Goal: Information Seeking & Learning: Learn about a topic

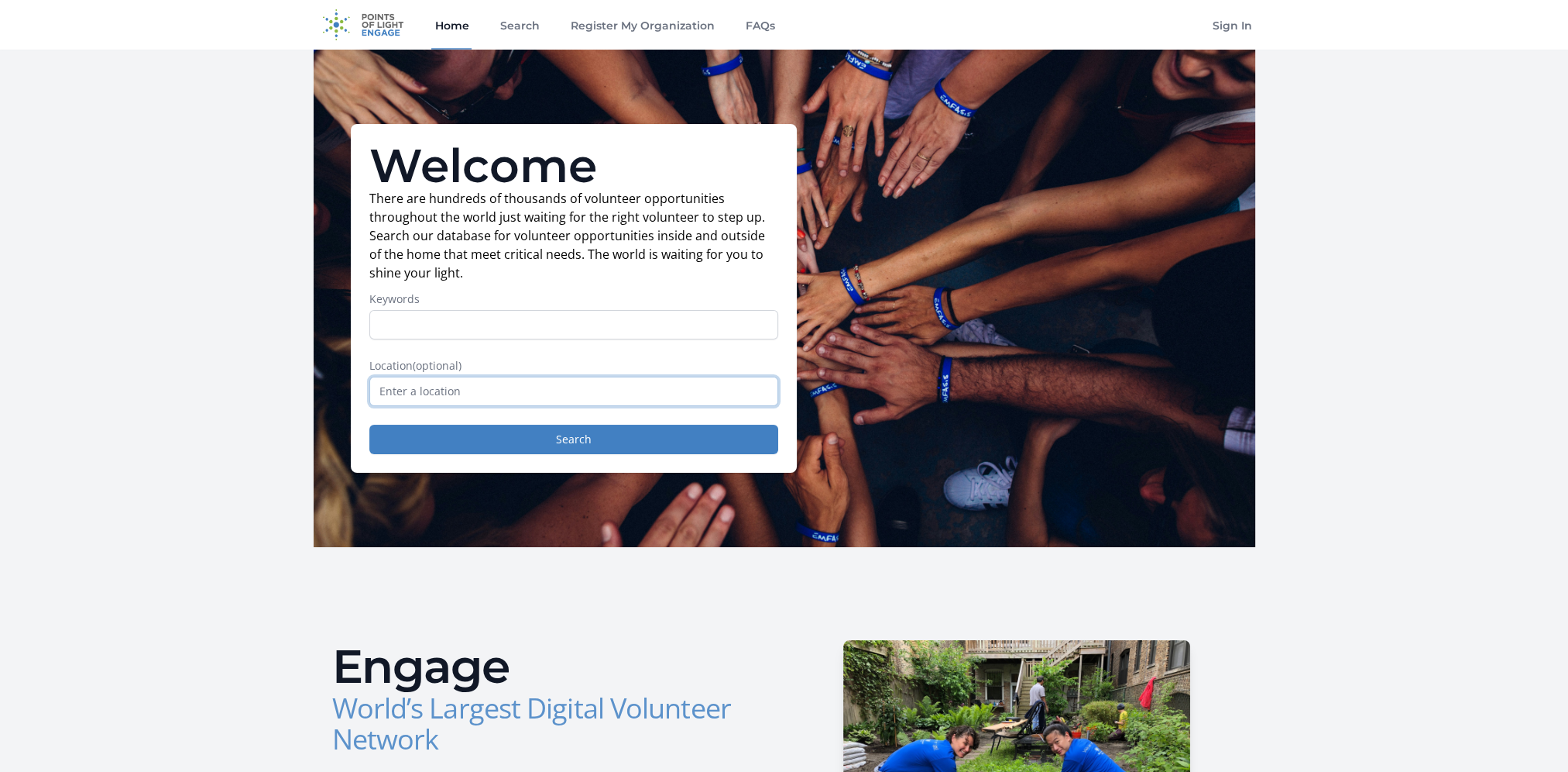
click at [489, 397] on input "text" at bounding box center [573, 391] width 408 height 29
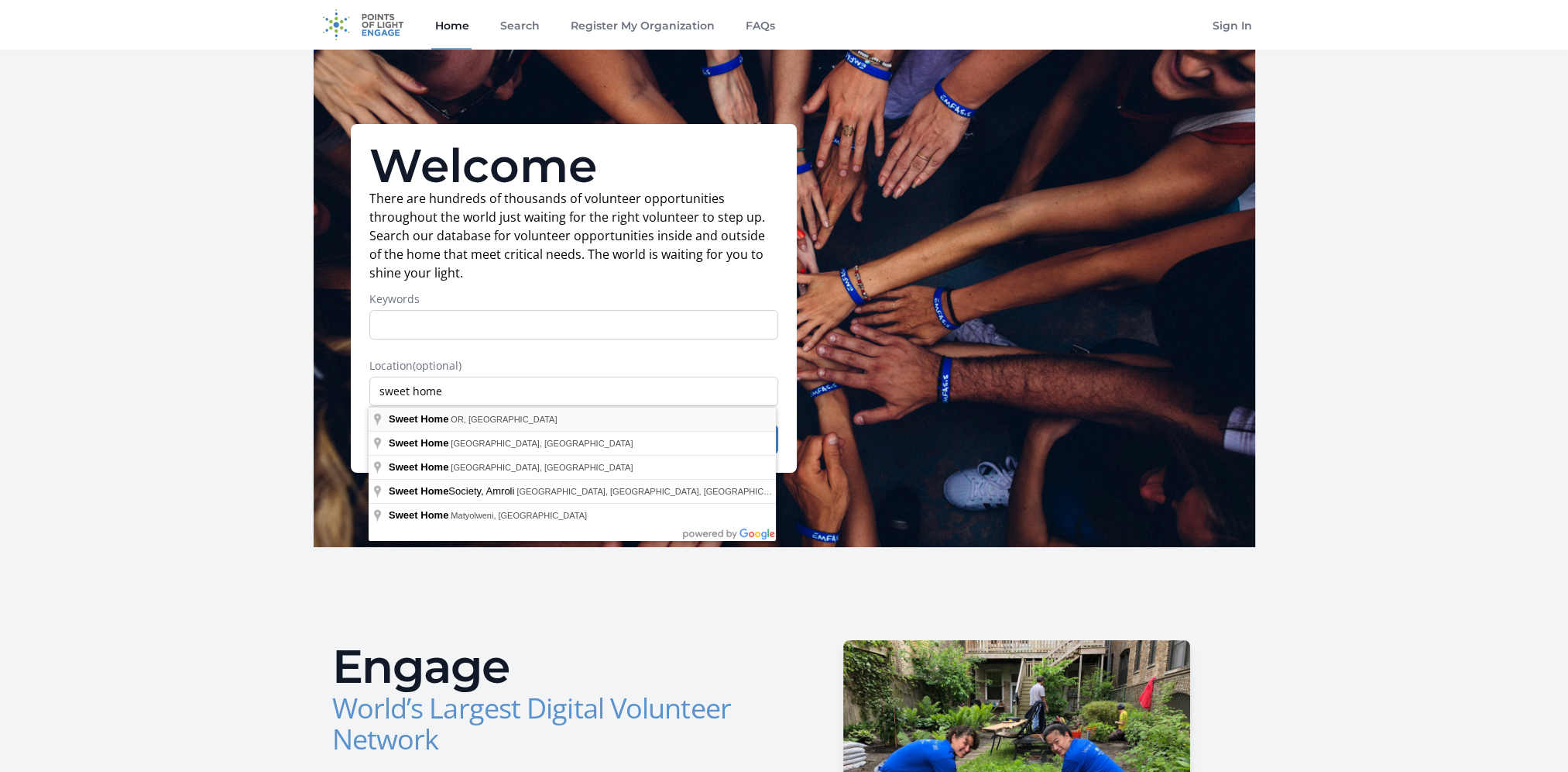
type input "Sweet Home, OR, USA"
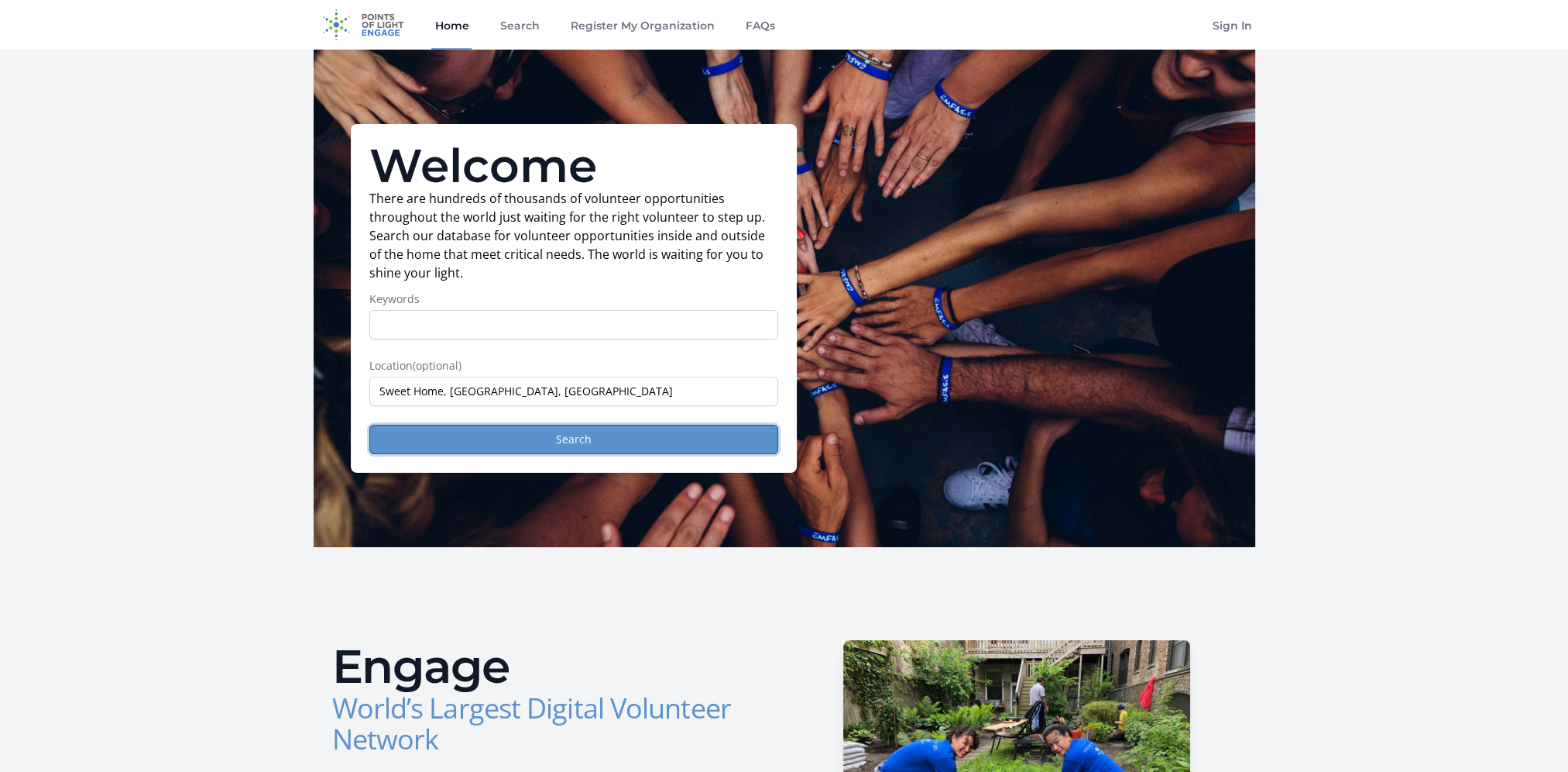
click at [574, 440] on button "Search" at bounding box center [573, 439] width 408 height 29
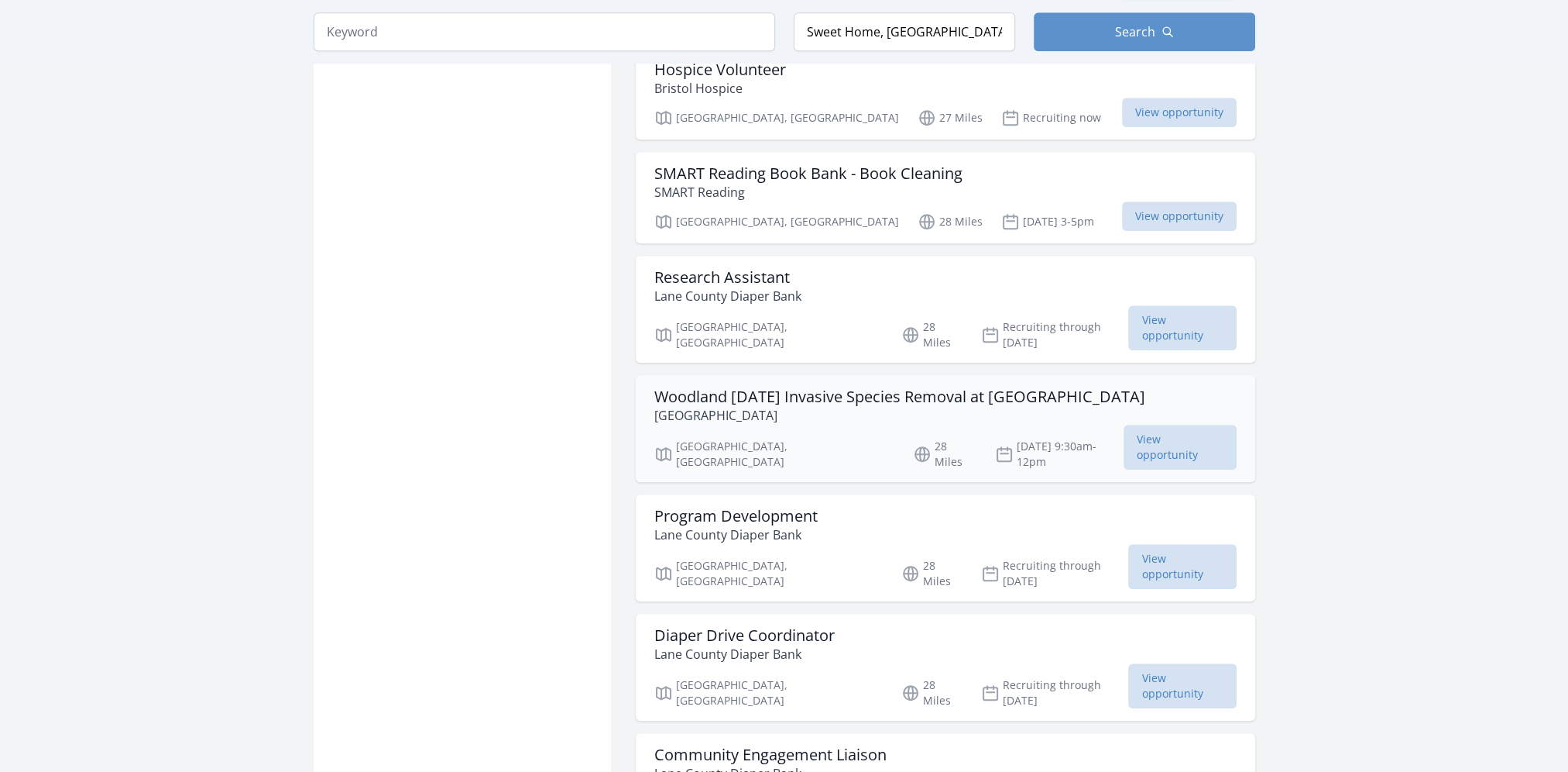
scroll to position [1627, 0]
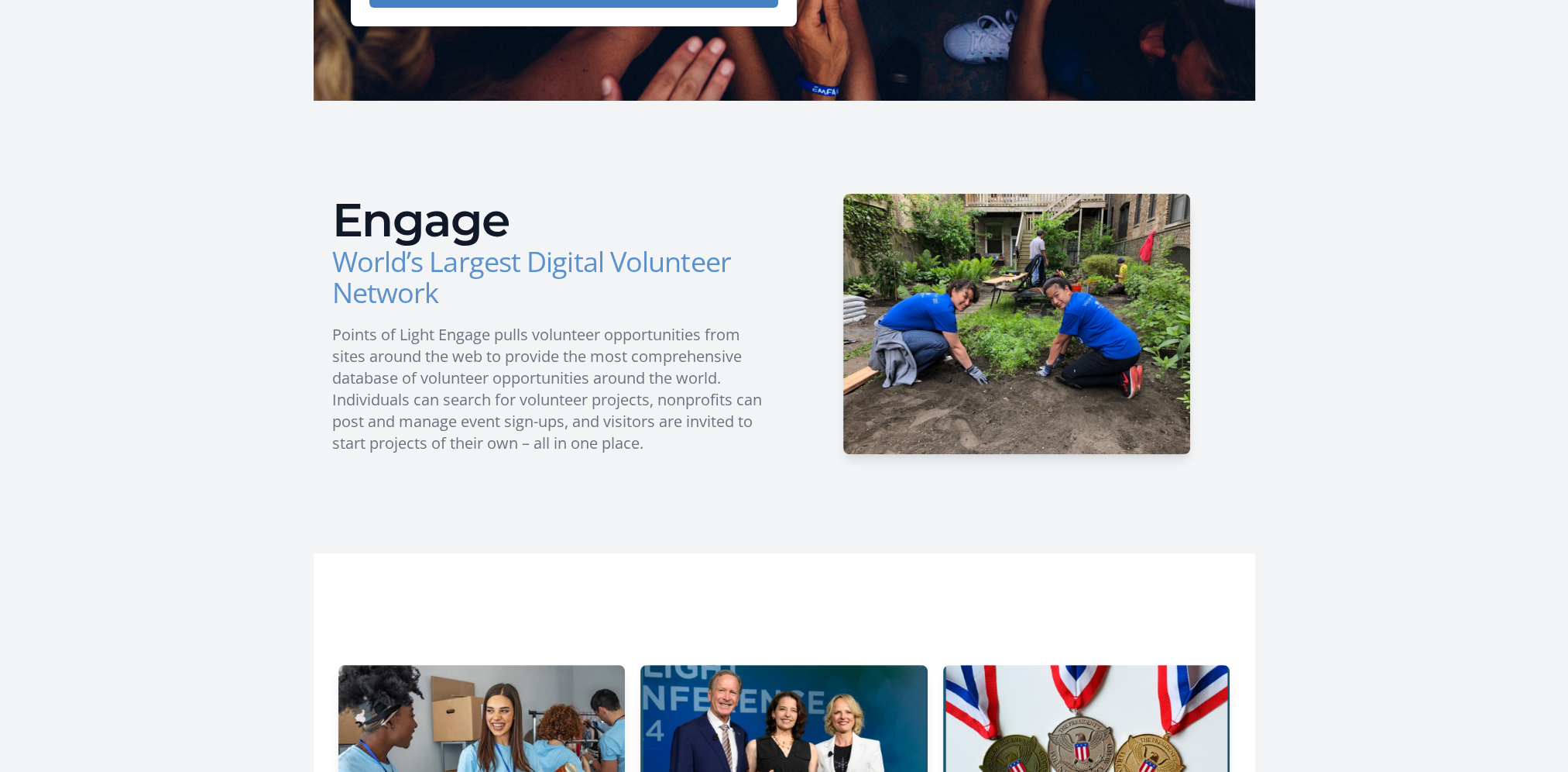
scroll to position [79, 0]
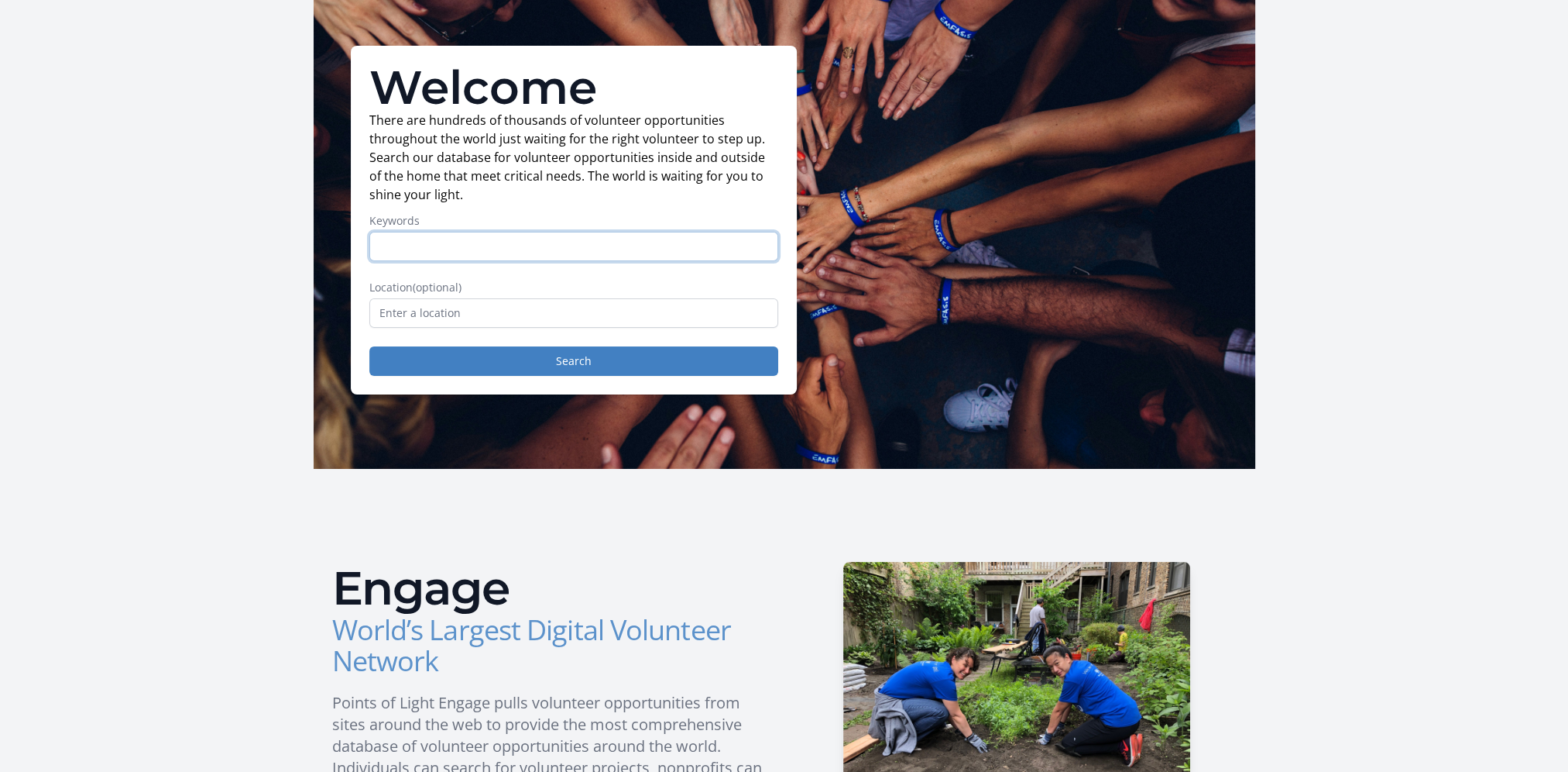
click at [459, 243] on input "Keywords" at bounding box center [573, 247] width 408 height 29
click at [598, 358] on button "Search" at bounding box center [573, 361] width 408 height 29
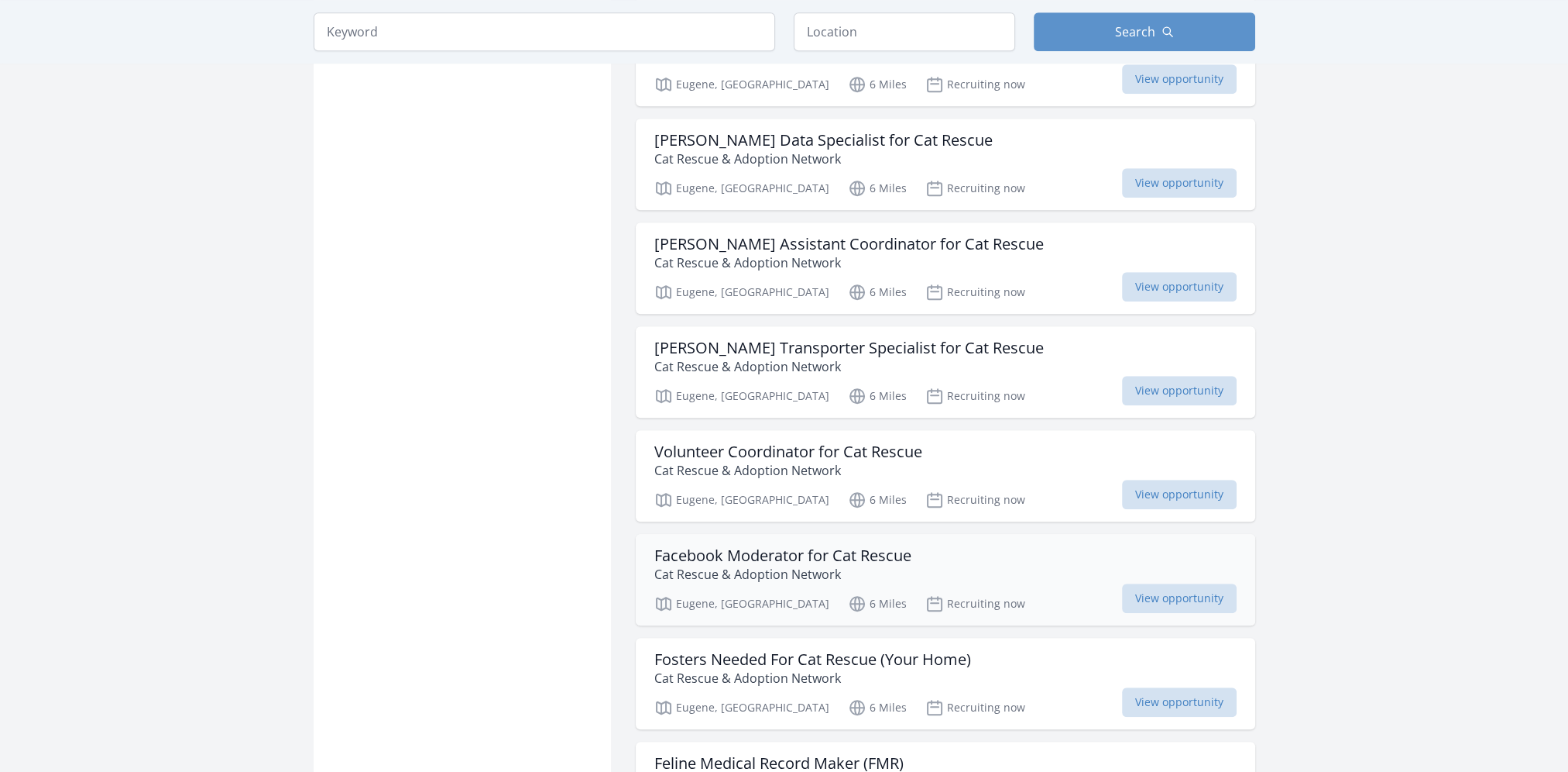
scroll to position [1395, 0]
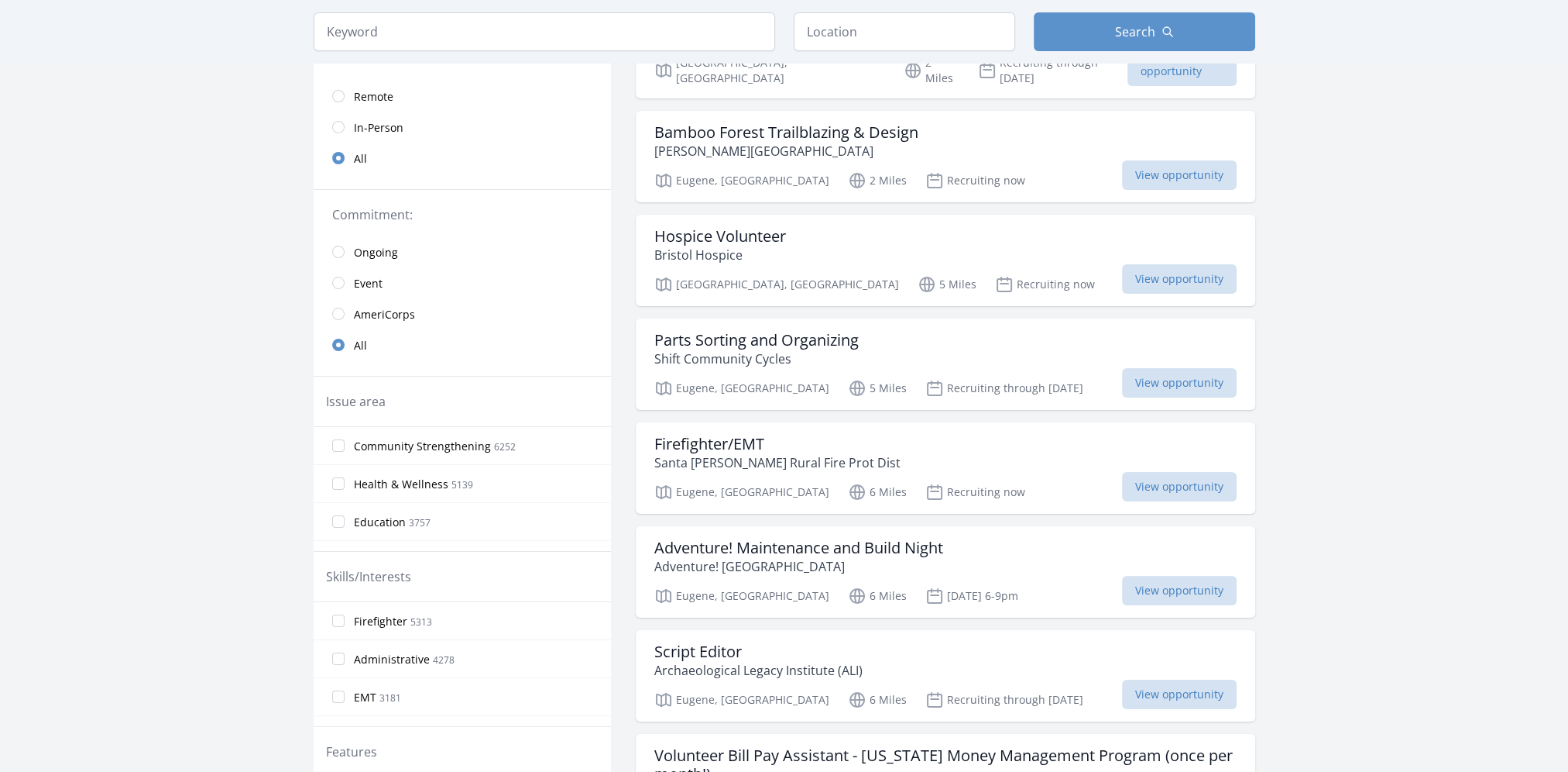
scroll to position [233, 0]
click at [877, 41] on input "text" at bounding box center [904, 31] width 222 height 38
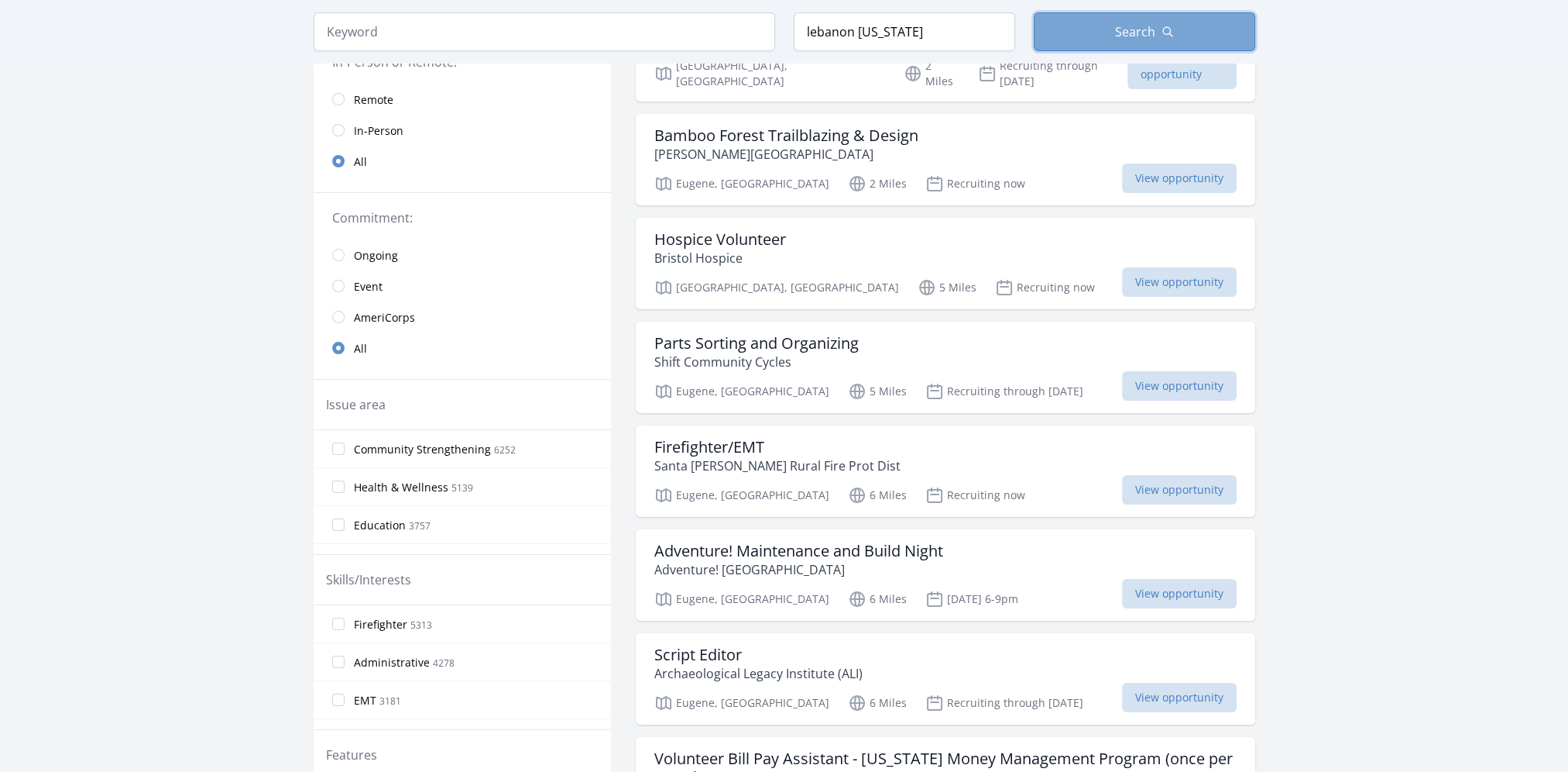
click at [1180, 37] on button "Search" at bounding box center [1145, 31] width 222 height 38
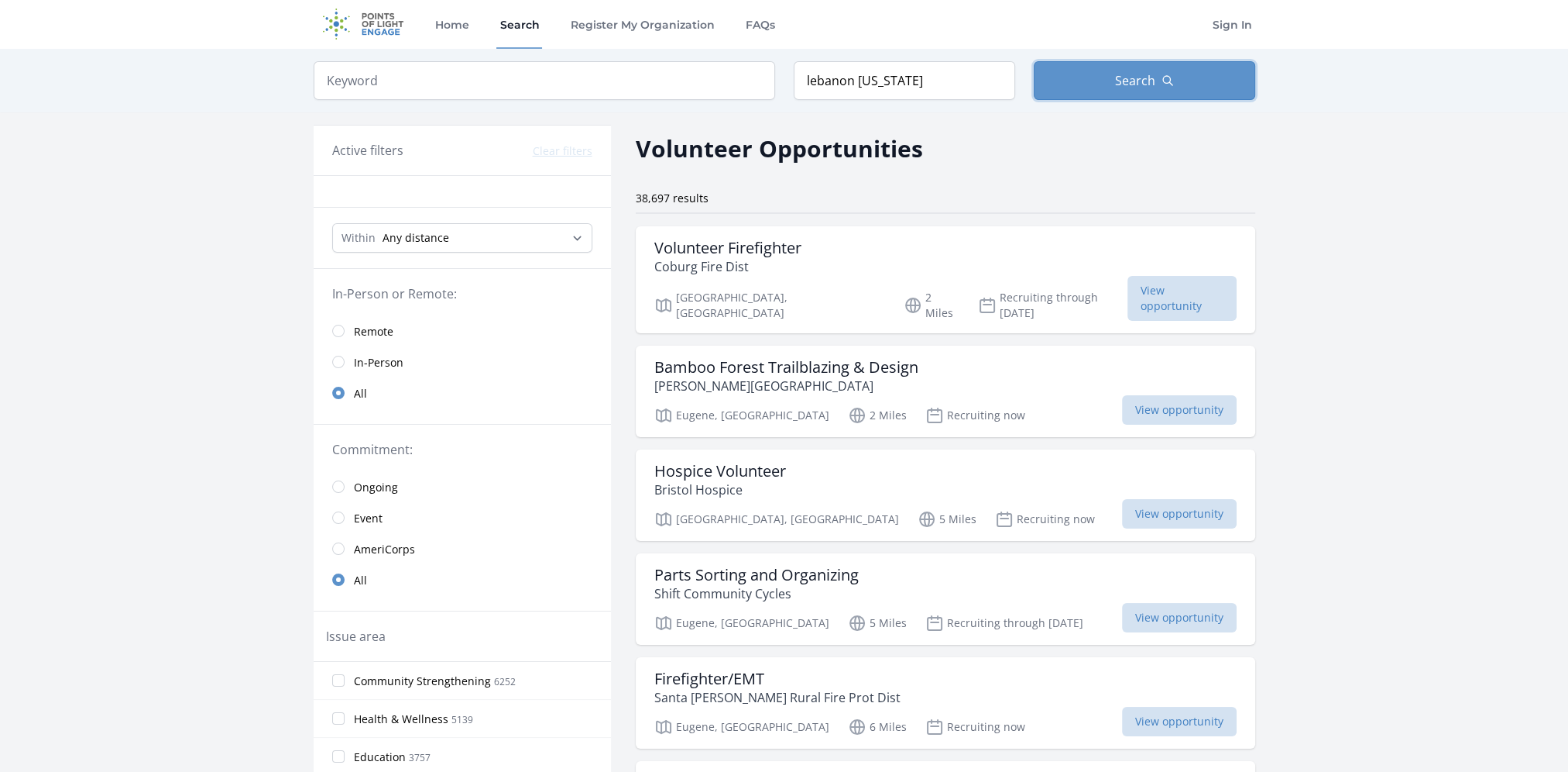
scroll to position [0, 0]
drag, startPoint x: 901, startPoint y: 81, endPoint x: 746, endPoint y: 99, distance: 156.0
click at [746, 99] on form "Keyword Location lebanon oregon Search" at bounding box center [784, 81] width 942 height 38
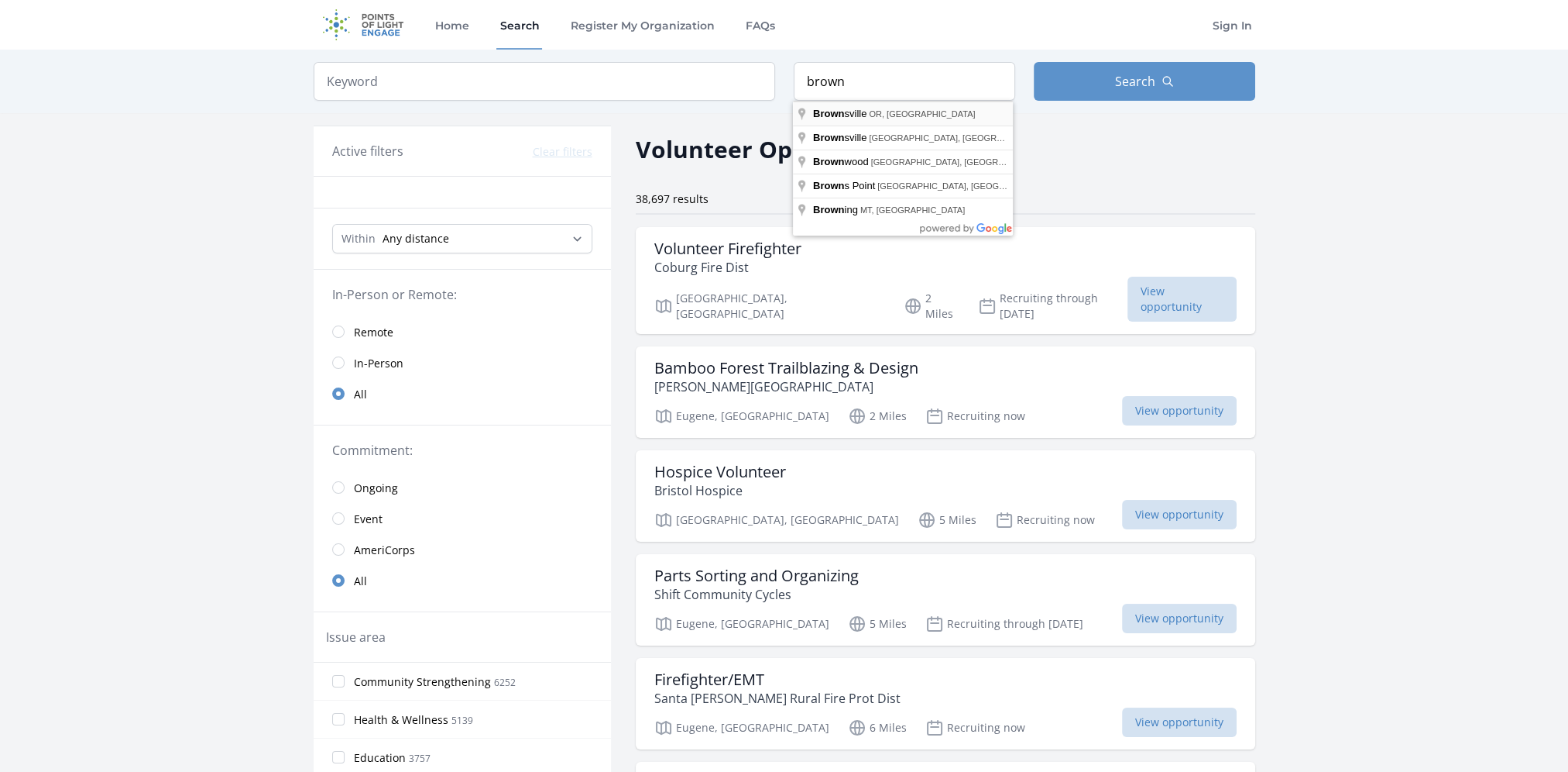
type input "Brownsville, OR, USA"
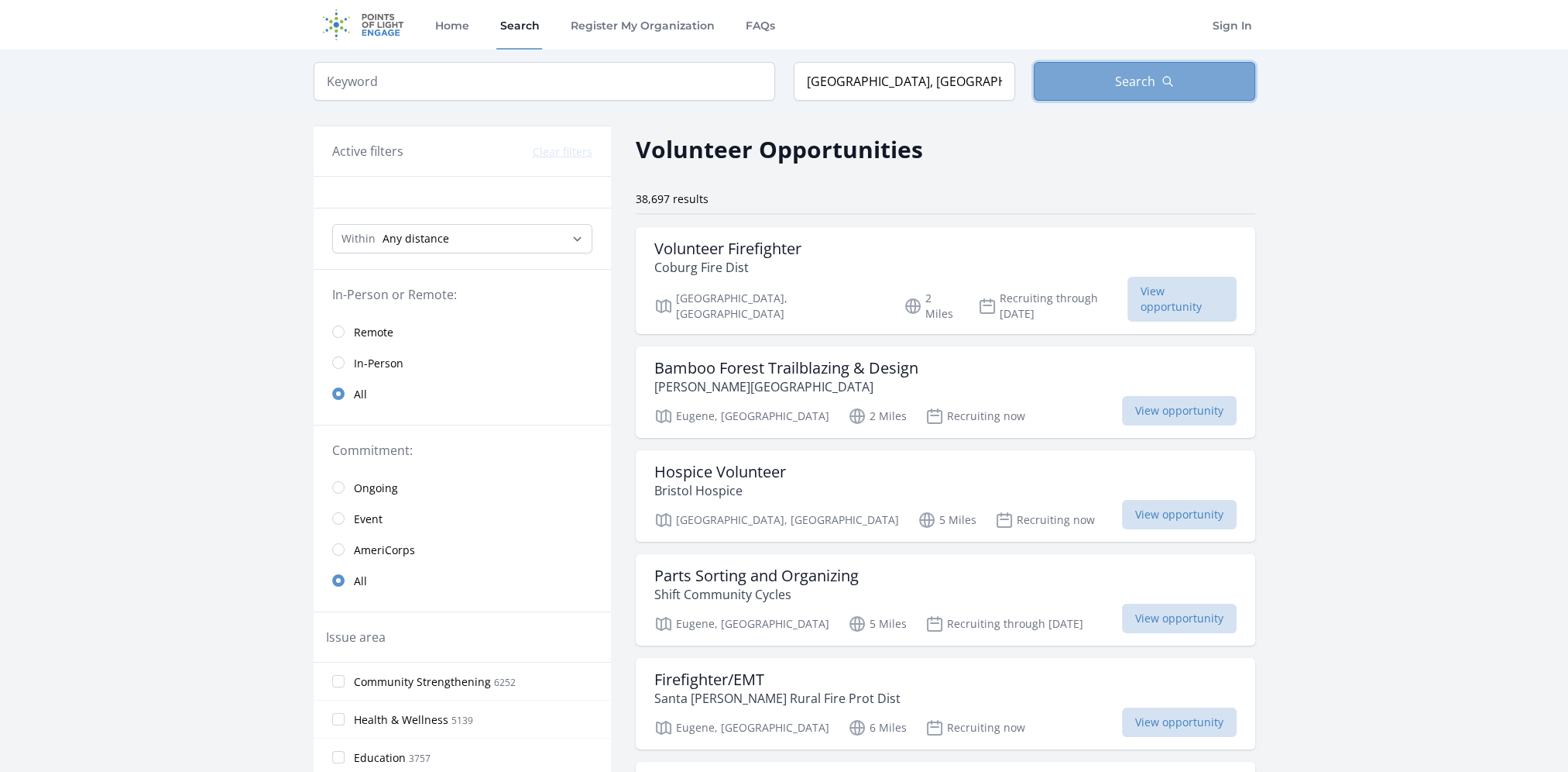
click at [1138, 64] on button "Search" at bounding box center [1145, 81] width 222 height 38
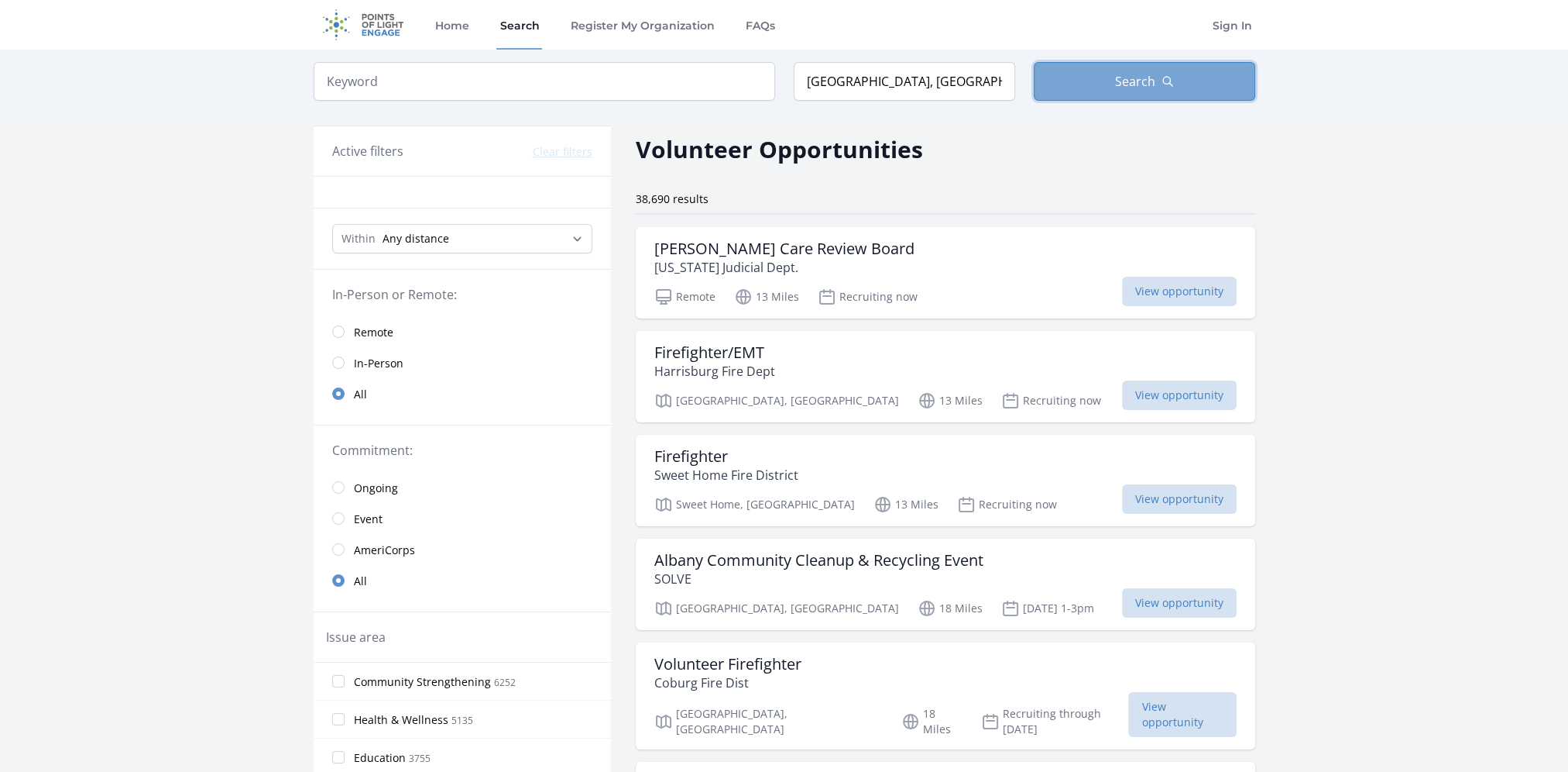
click at [1144, 81] on span "Search" at bounding box center [1135, 81] width 40 height 19
click at [812, 240] on h3 "Foster Care Review Board" at bounding box center [784, 248] width 260 height 19
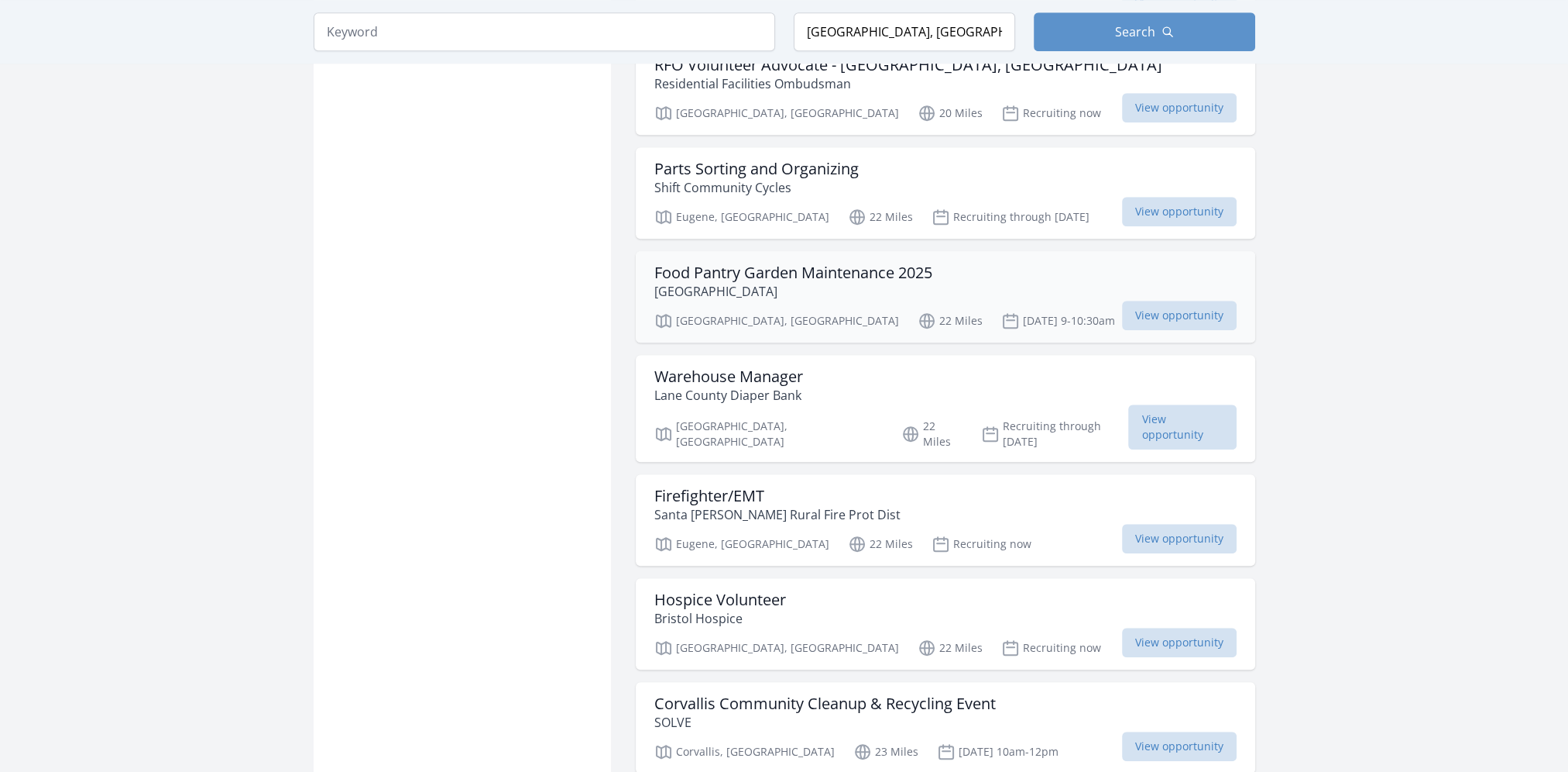
scroll to position [1549, 0]
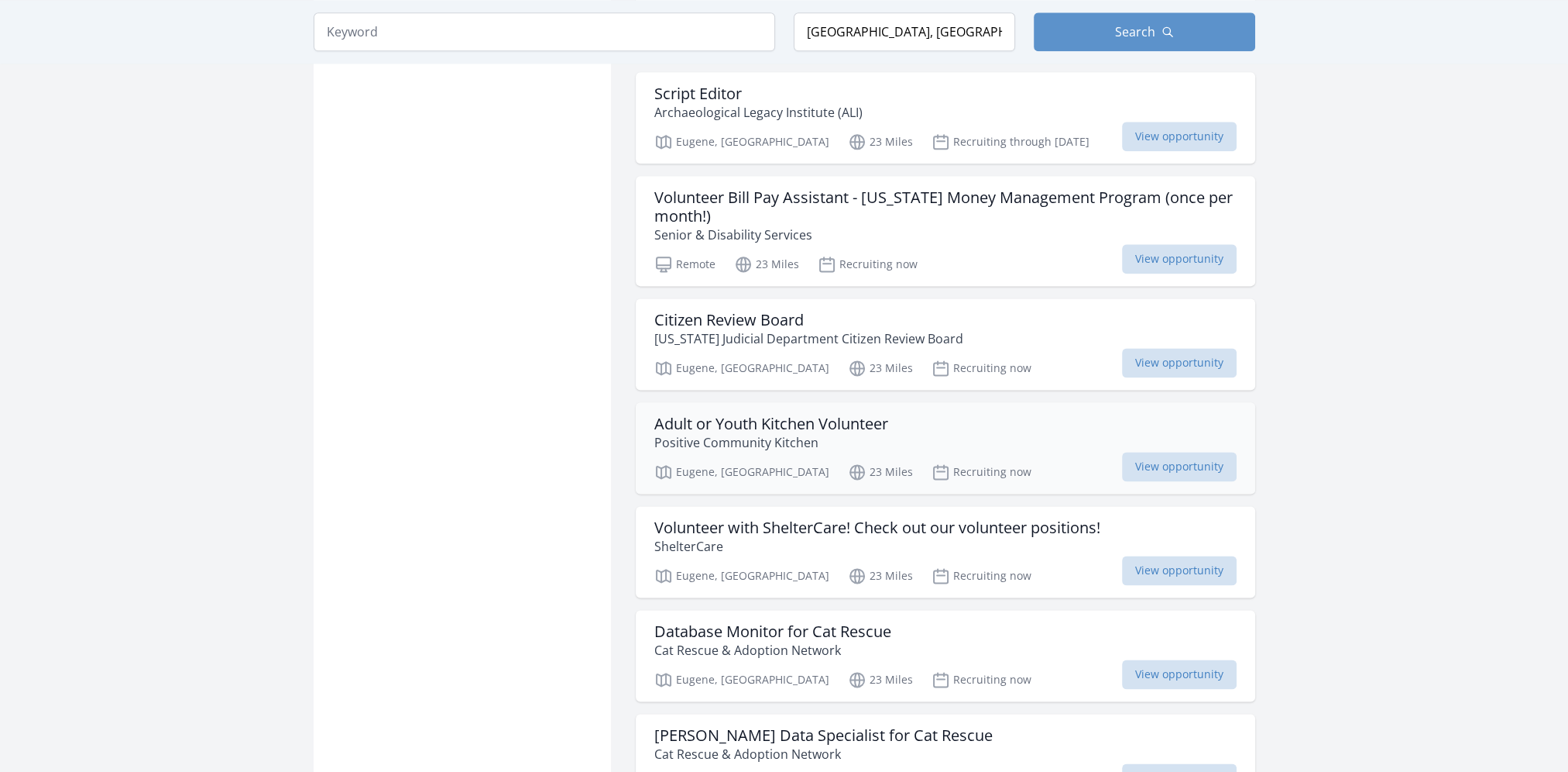
scroll to position [2711, 0]
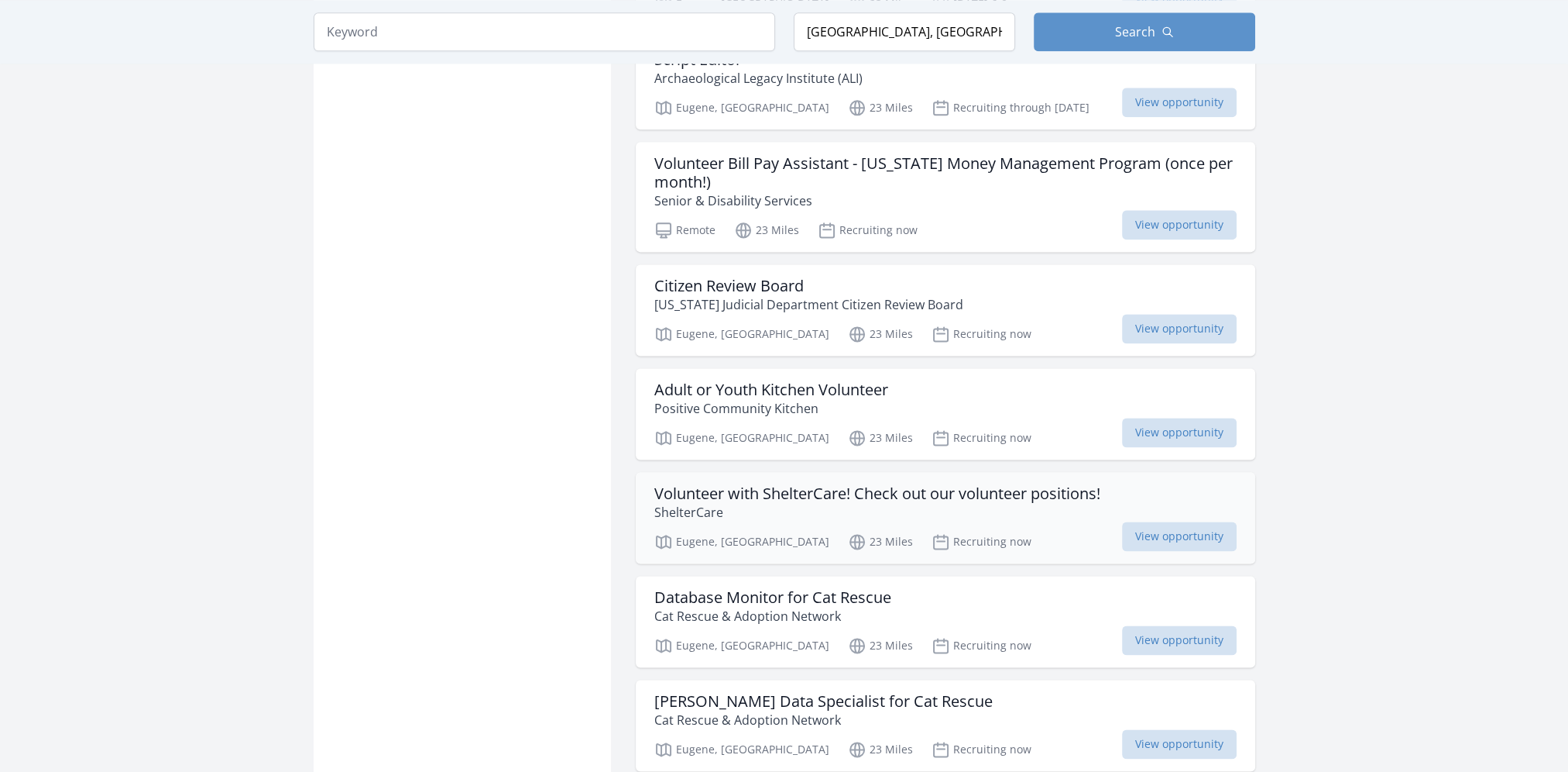
click at [706, 484] on h3 "Volunteer with ShelterCare! Check out our volunteer positions!" at bounding box center [877, 493] width 446 height 19
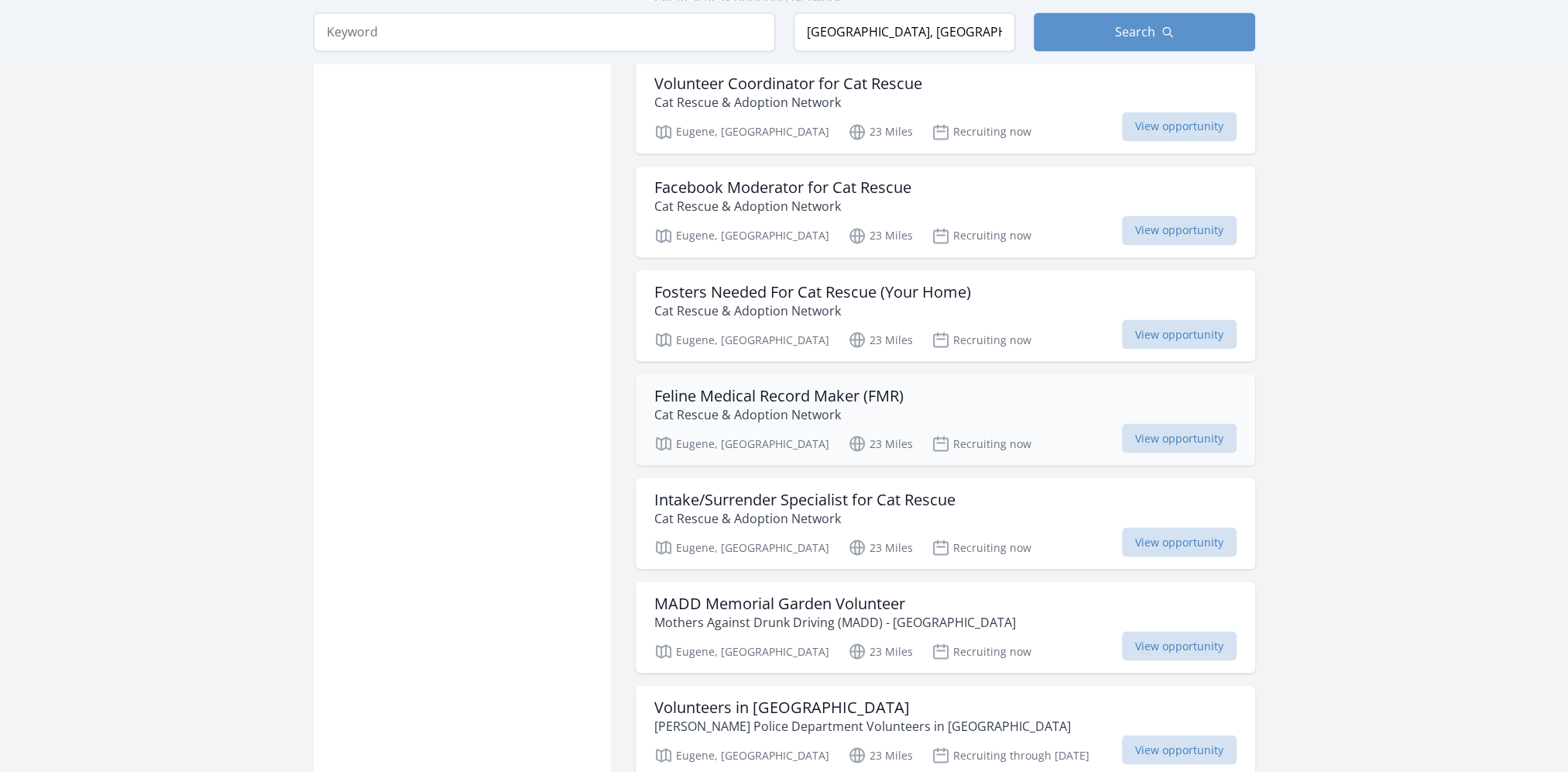
scroll to position [3641, 0]
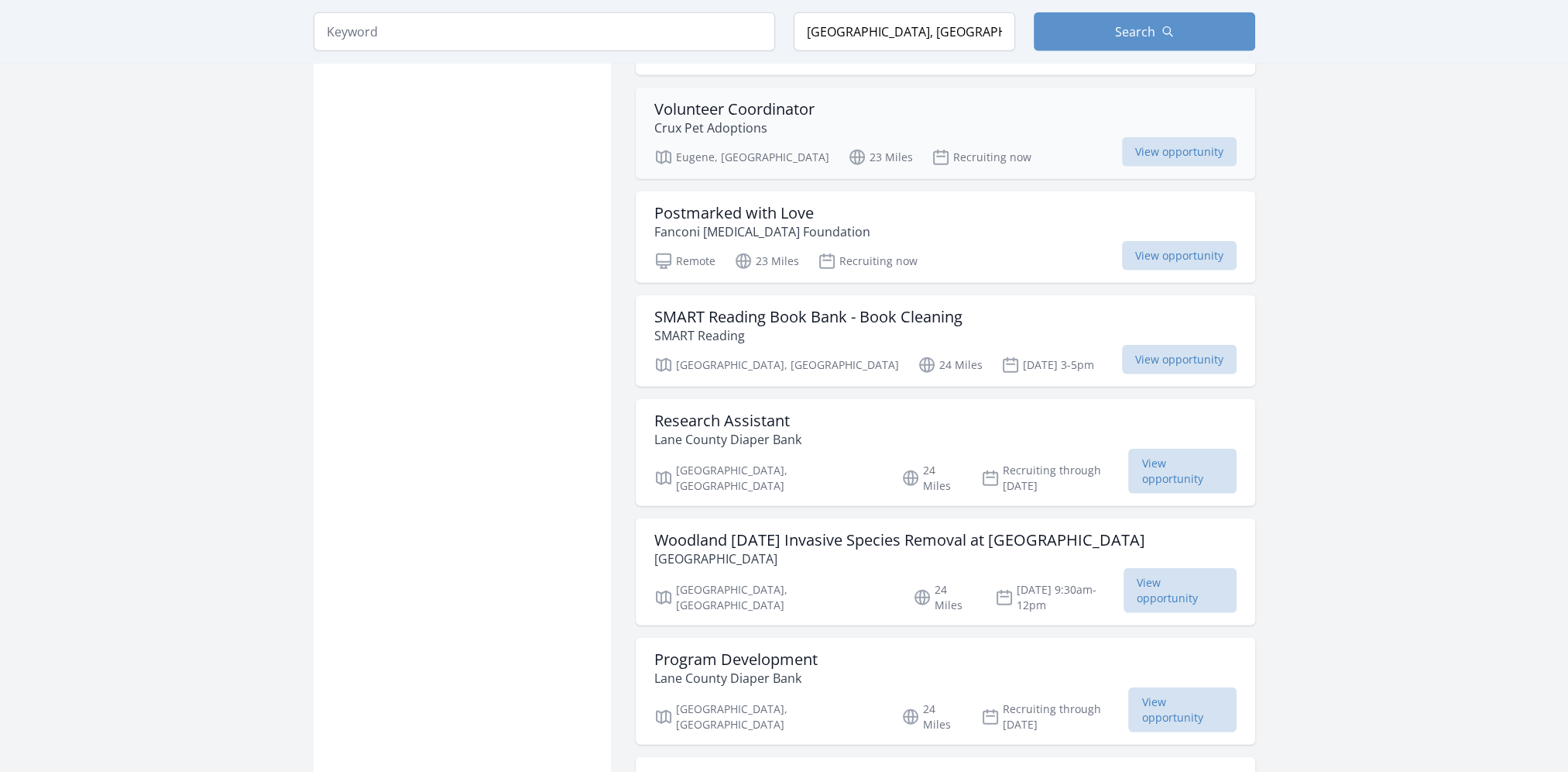
scroll to position [5190, 0]
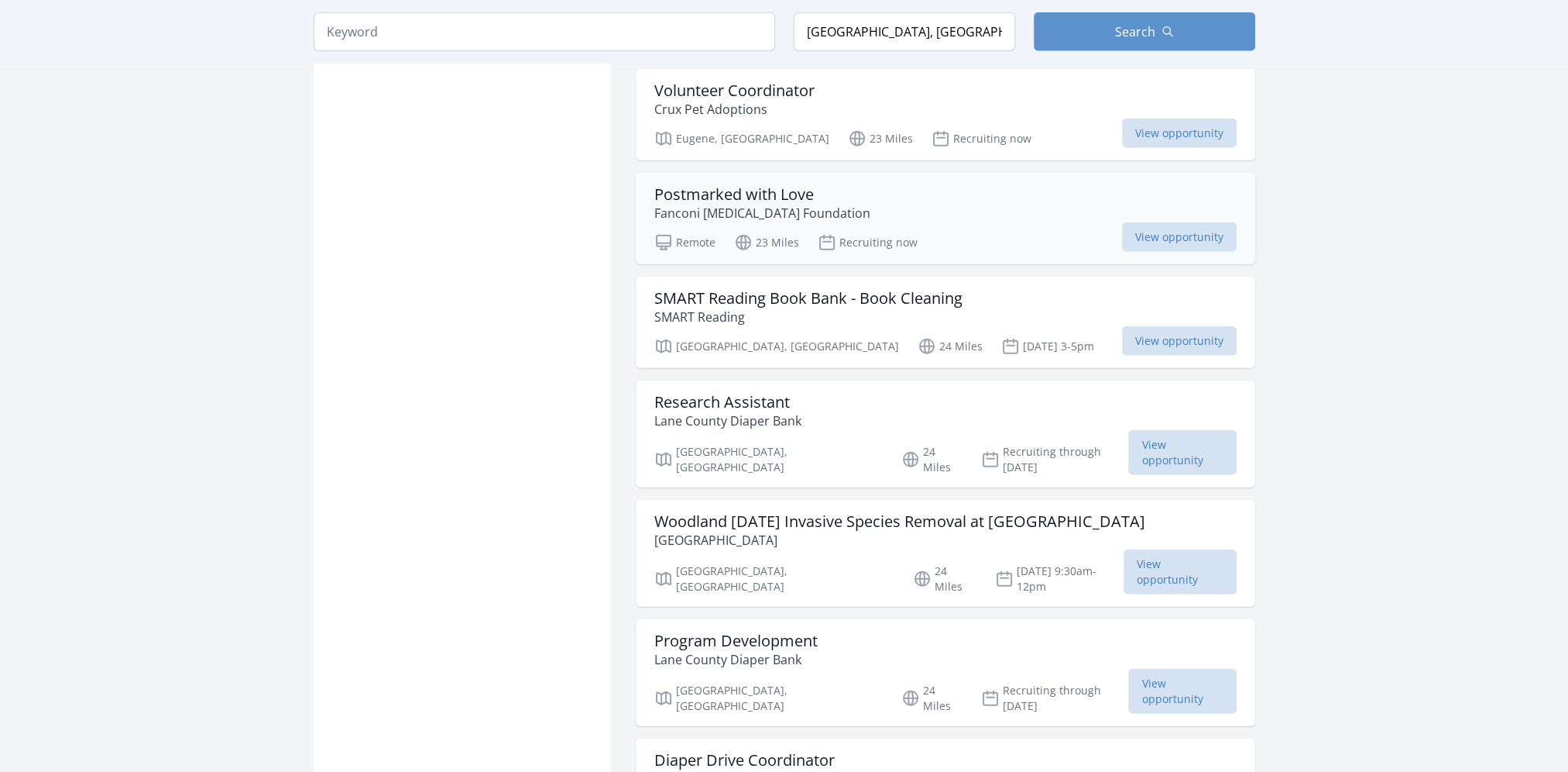
click at [688, 203] on p "Fanconi [MEDICAL_DATA] Foundation" at bounding box center [762, 212] width 216 height 19
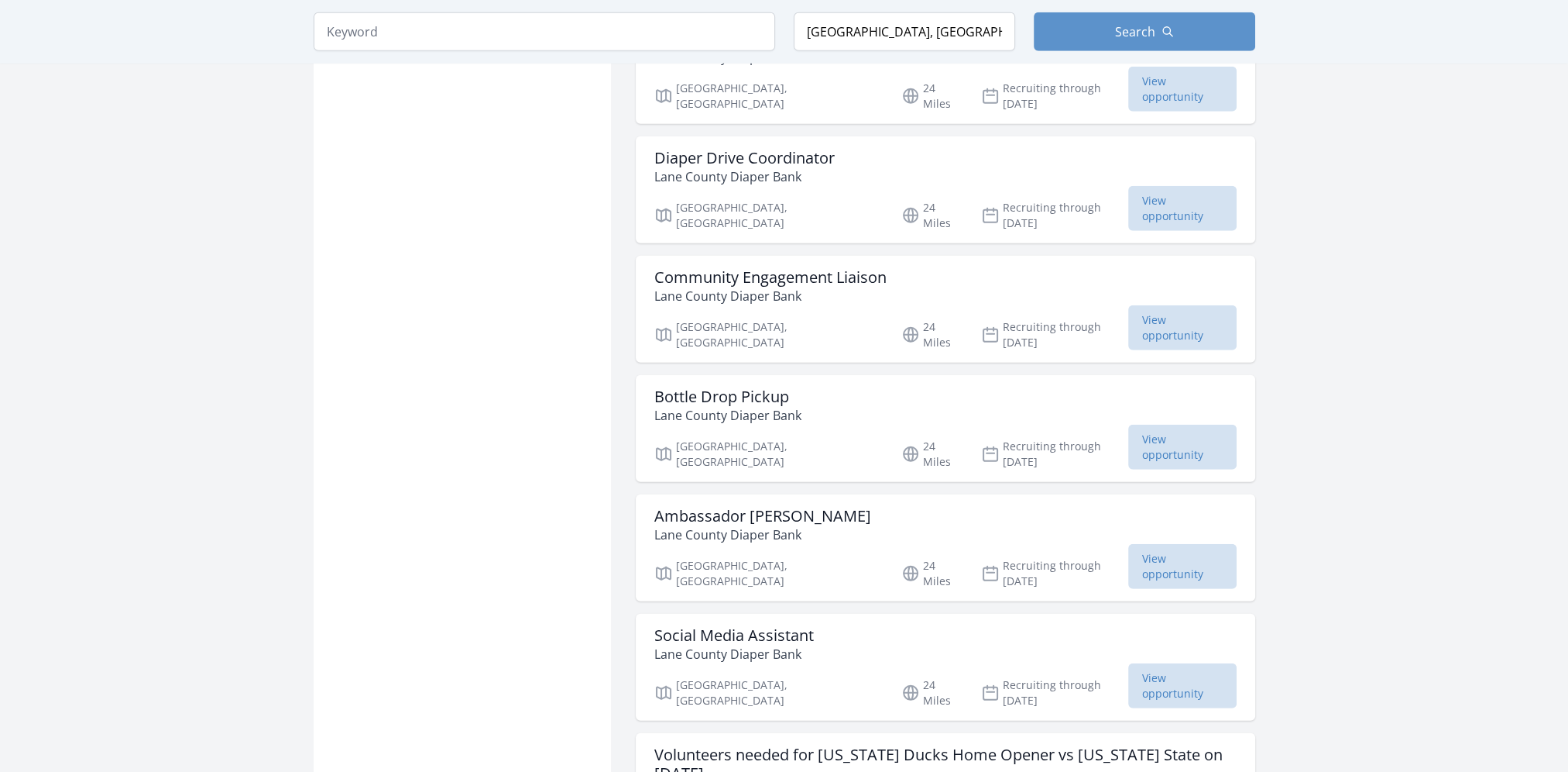
scroll to position [5810, 0]
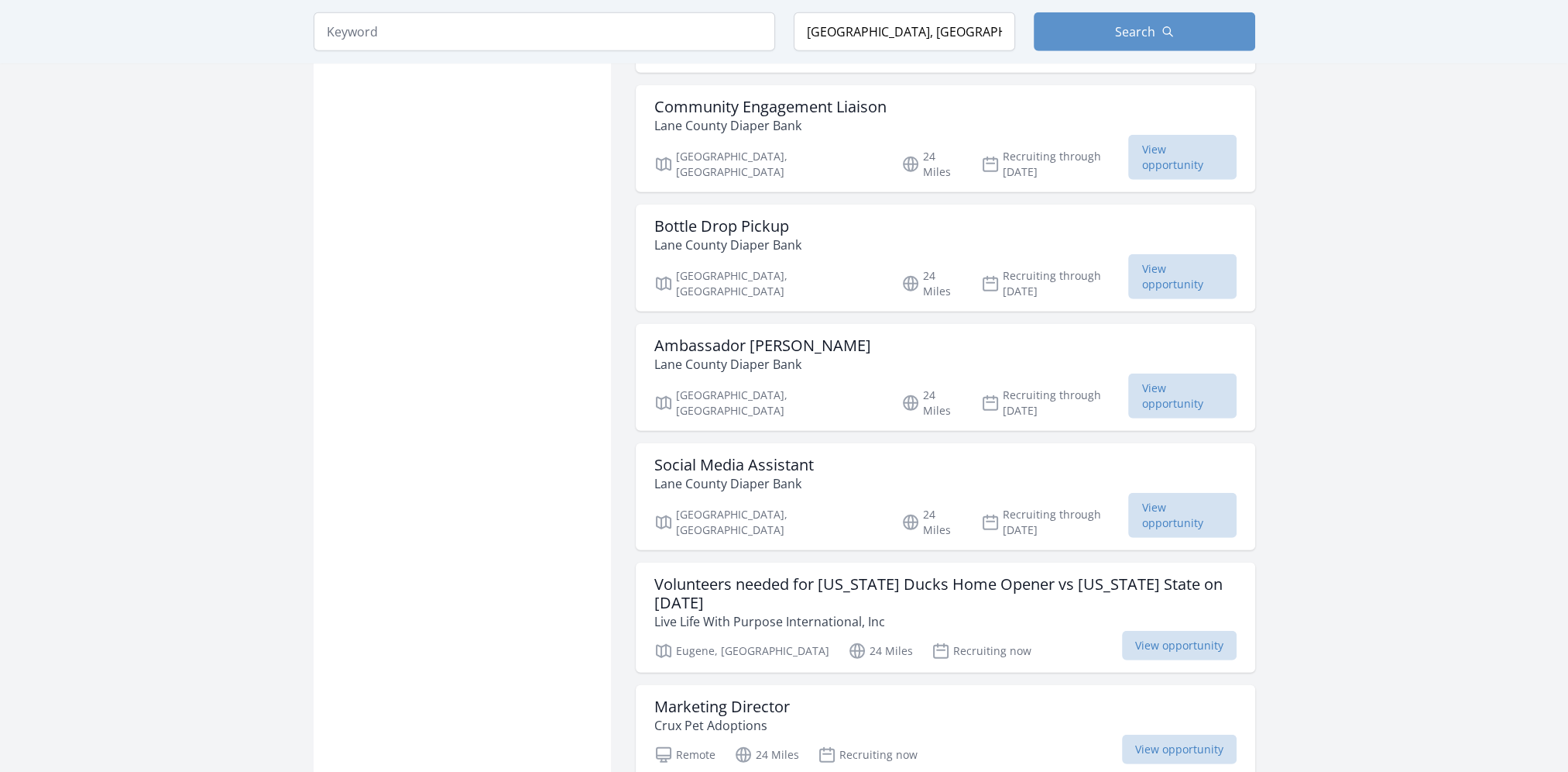
scroll to position [5965, 0]
click at [928, 573] on h3 "Volunteers needed for Oregon Ducks Home Opener vs Montana State on Aug 30th" at bounding box center [945, 591] width 582 height 37
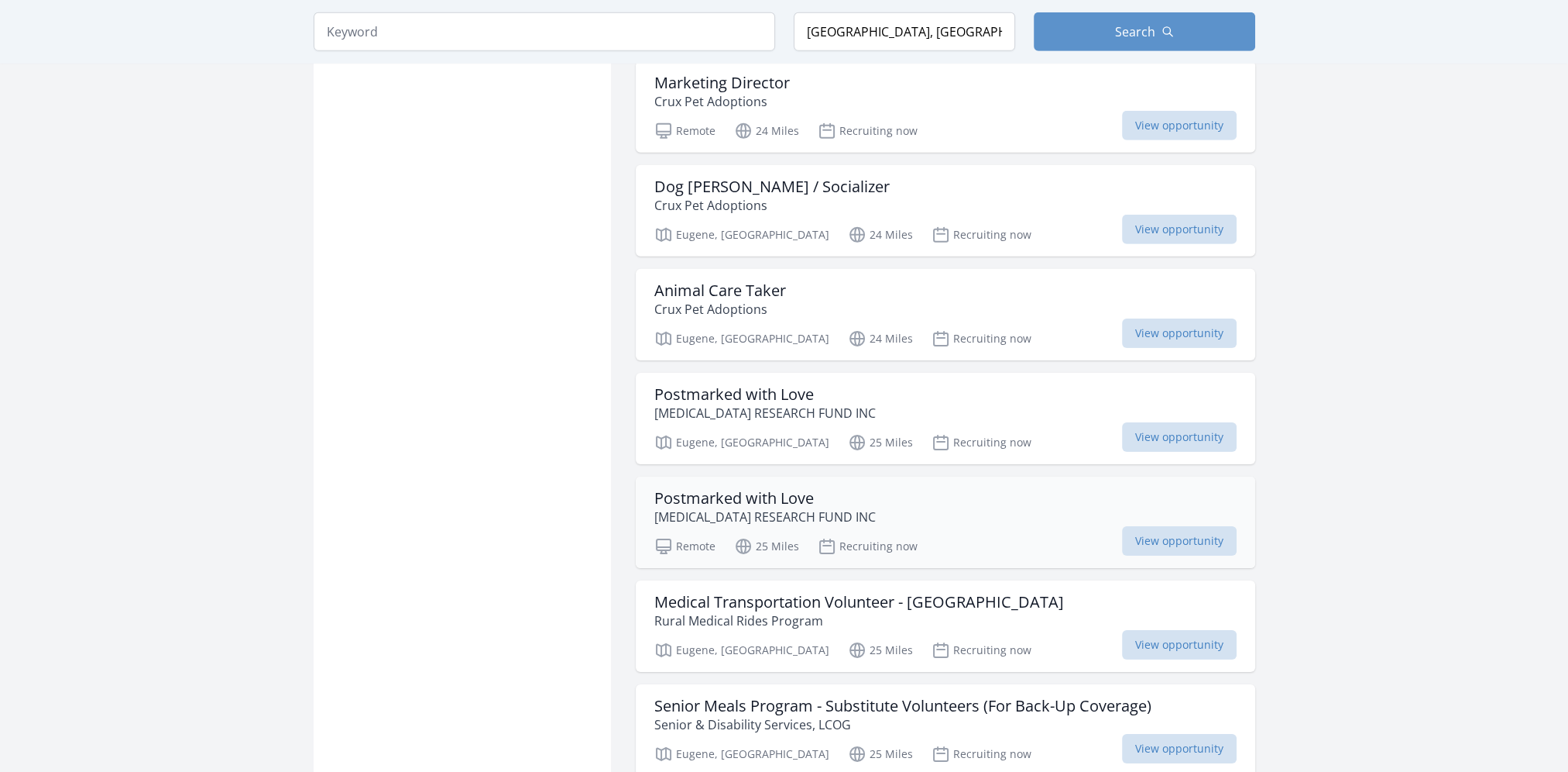
scroll to position [6585, 0]
click at [781, 509] on p "FANCONI ANEMIA RESEARCH FUND INC" at bounding box center [765, 518] width 222 height 19
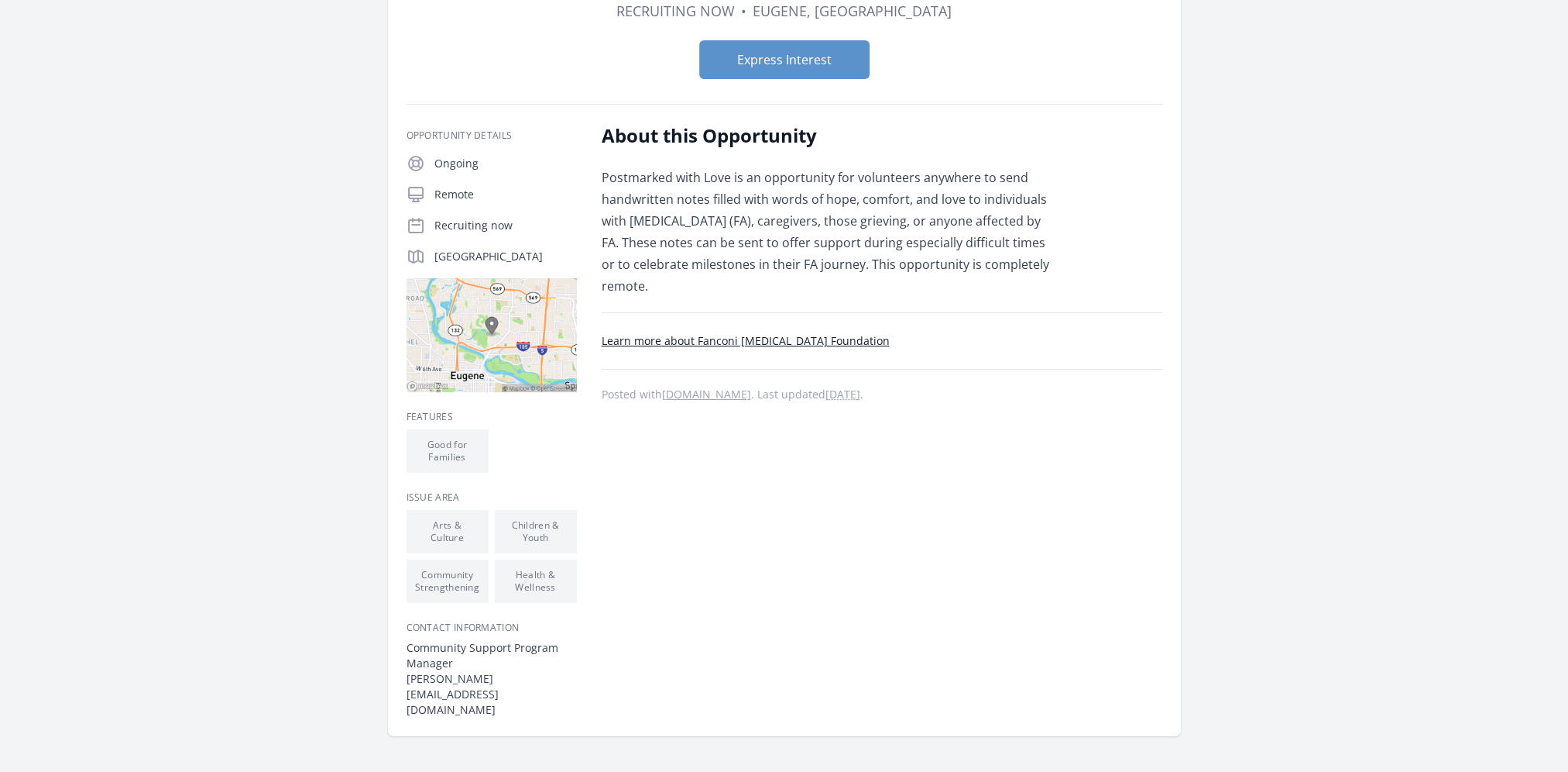
scroll to position [233, 0]
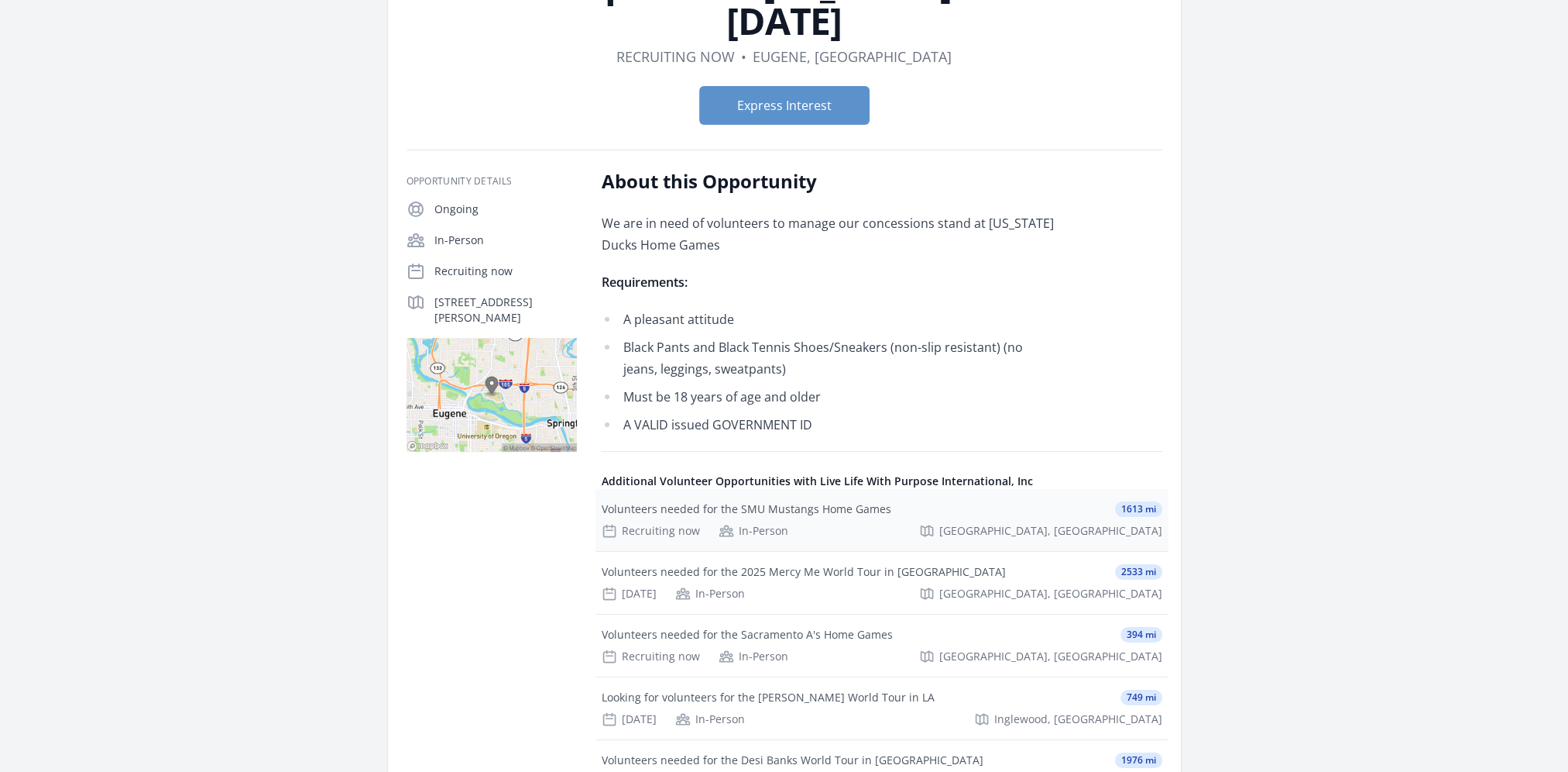
scroll to position [233, 0]
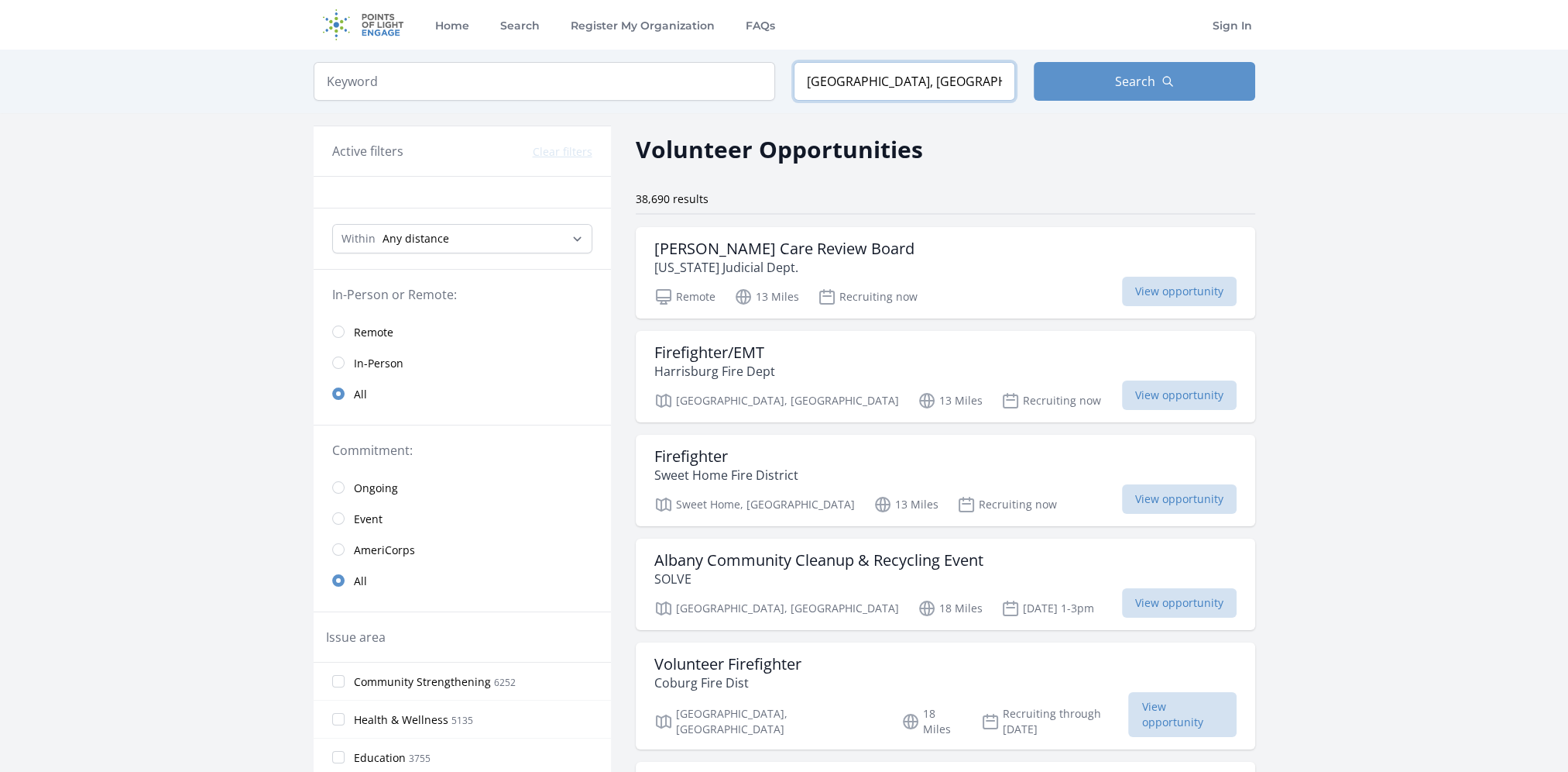
drag, startPoint x: 951, startPoint y: 83, endPoint x: 681, endPoint y: 86, distance: 270.0
click at [681, 86] on form "Keyword Location Brownsville, OR, USA Search" at bounding box center [784, 81] width 942 height 38
click at [492, 75] on input "search" at bounding box center [544, 81] width 461 height 38
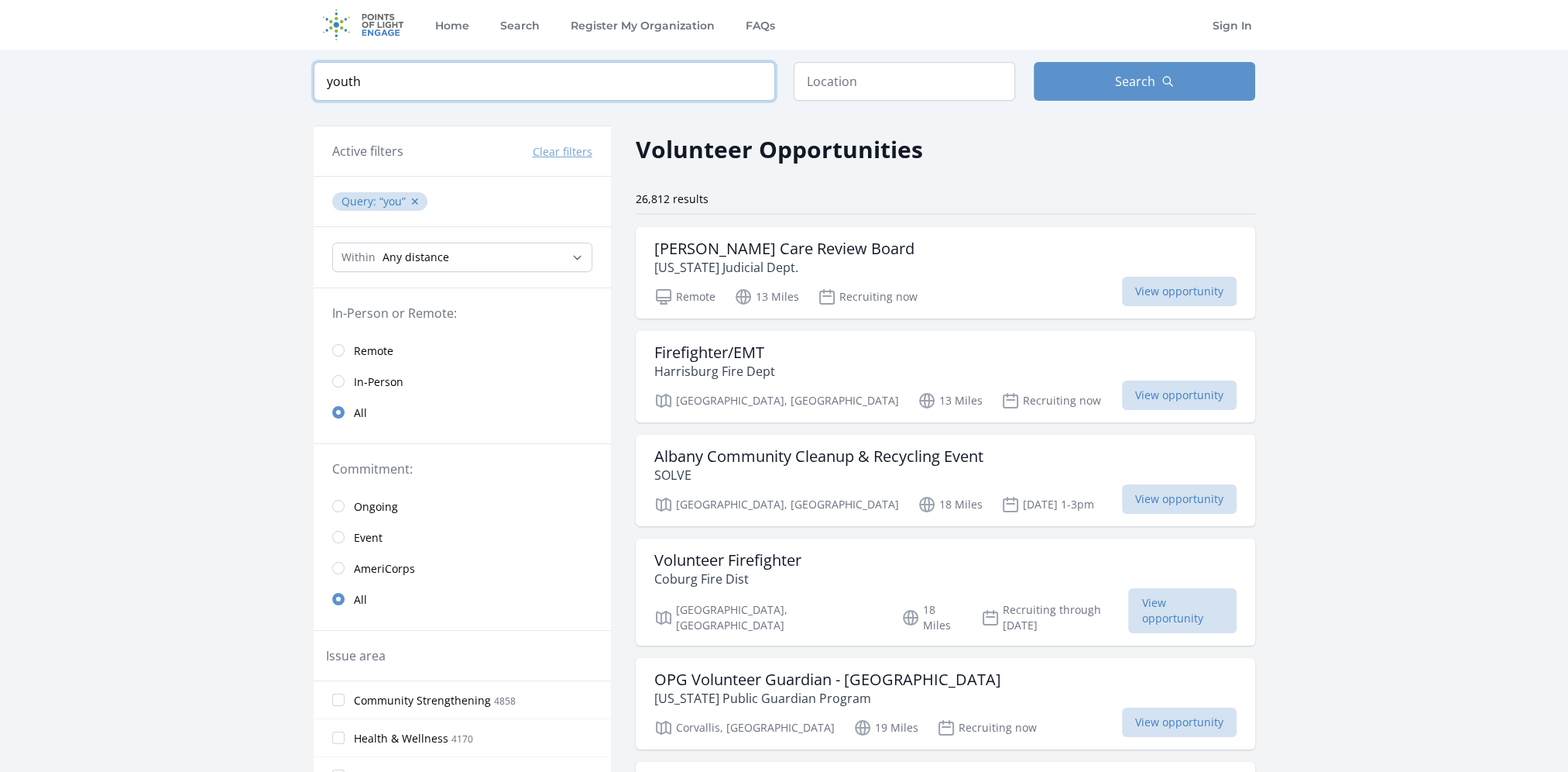
click button "submit" at bounding box center [0, 0] width 0 height 0
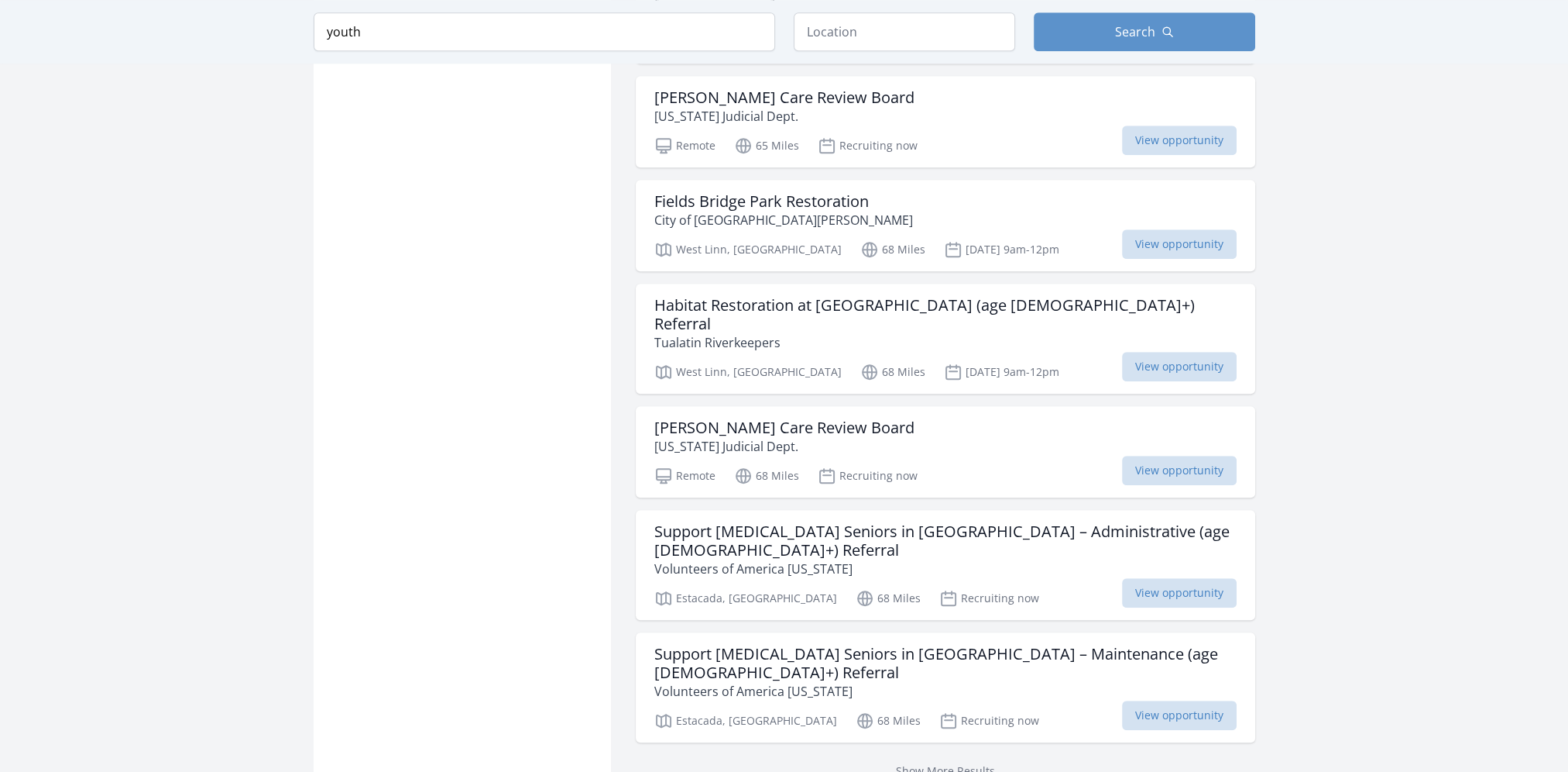
scroll to position [1704, 0]
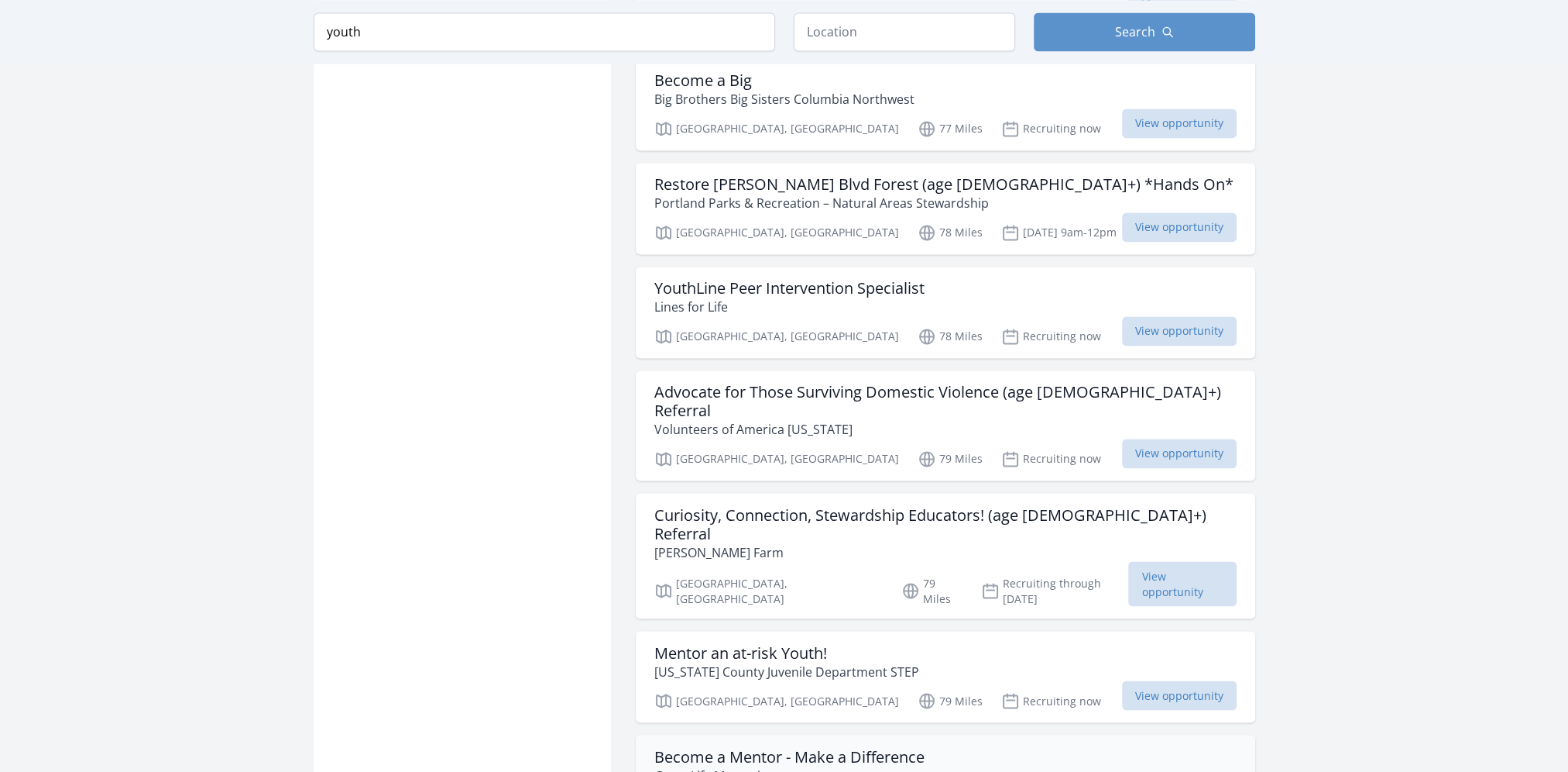
scroll to position [3408, 0]
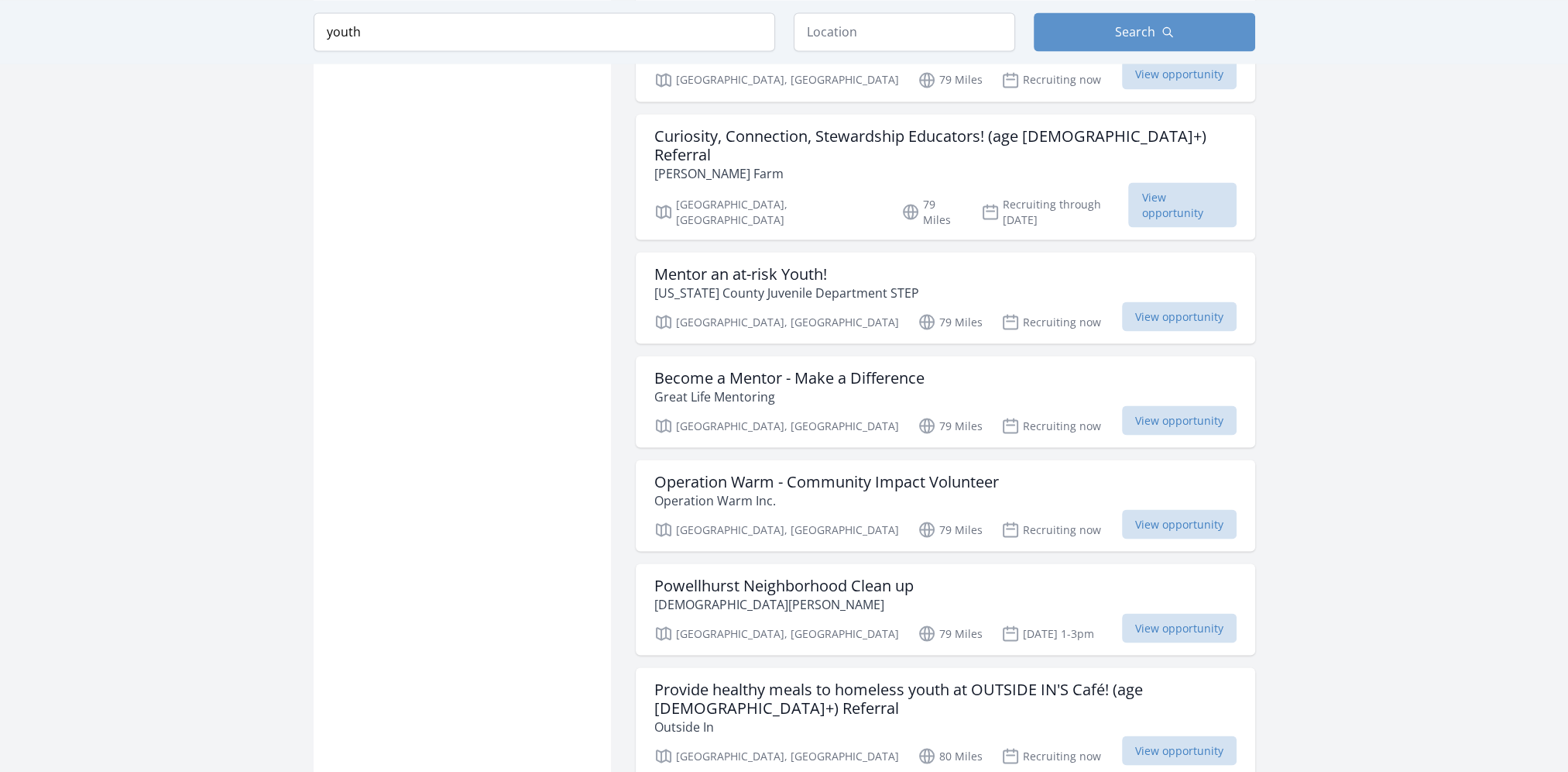
scroll to position [3796, 0]
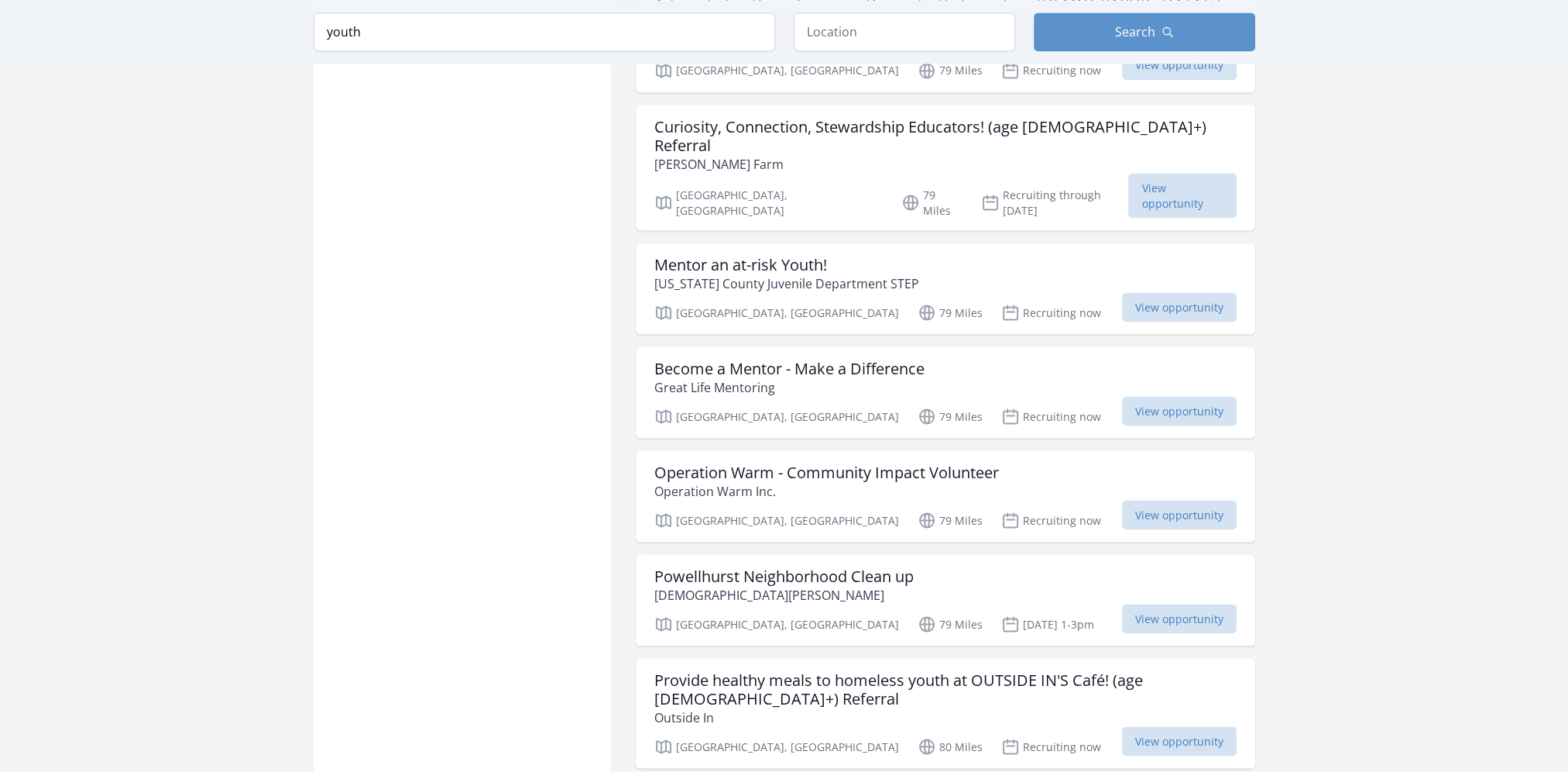
drag, startPoint x: 496, startPoint y: 38, endPoint x: 238, endPoint y: 25, distance: 258.3
click at [238, 25] on div "Keyword youth Location Search" at bounding box center [784, 31] width 1568 height 64
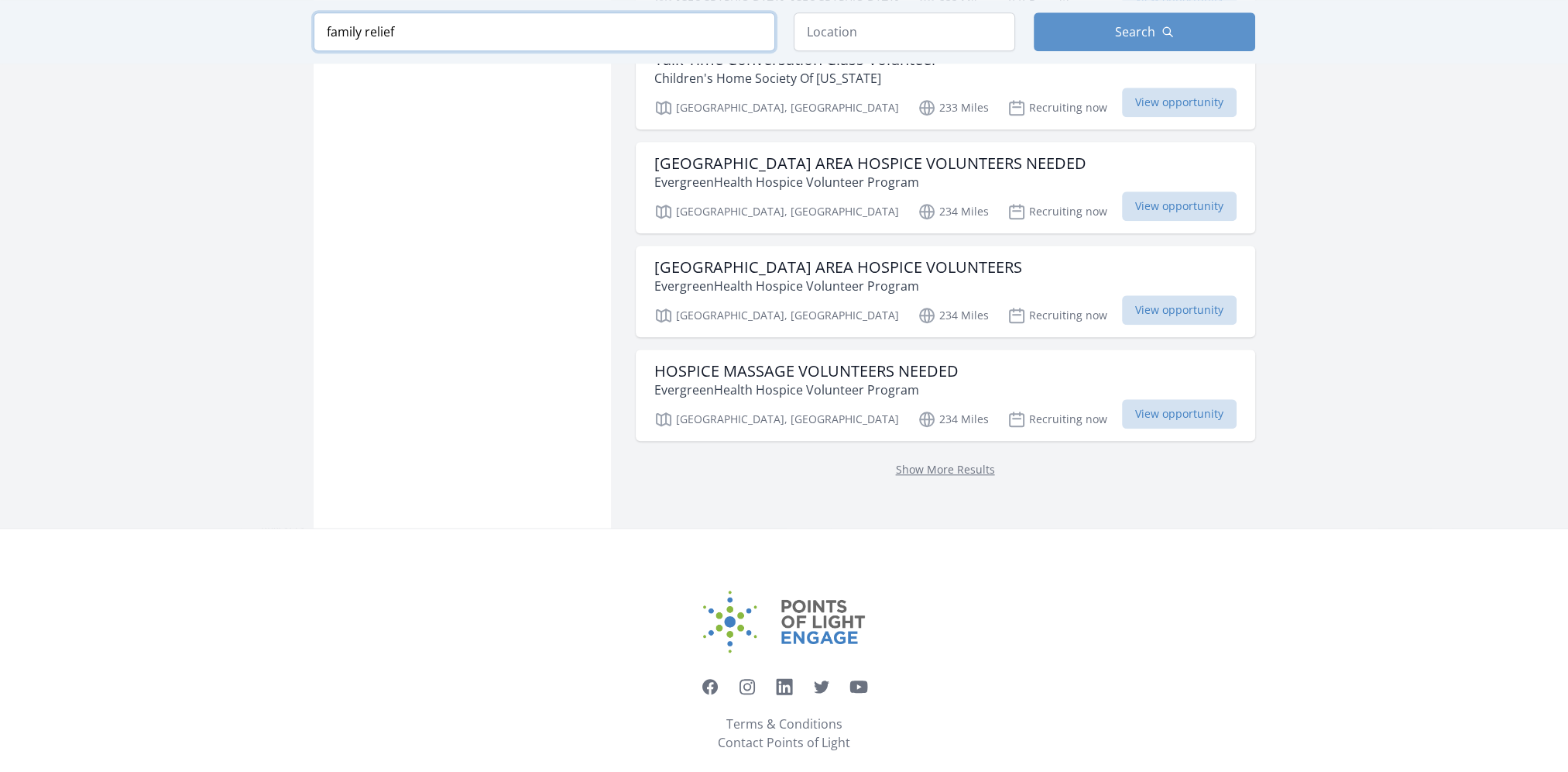
scroll to position [1884, 0]
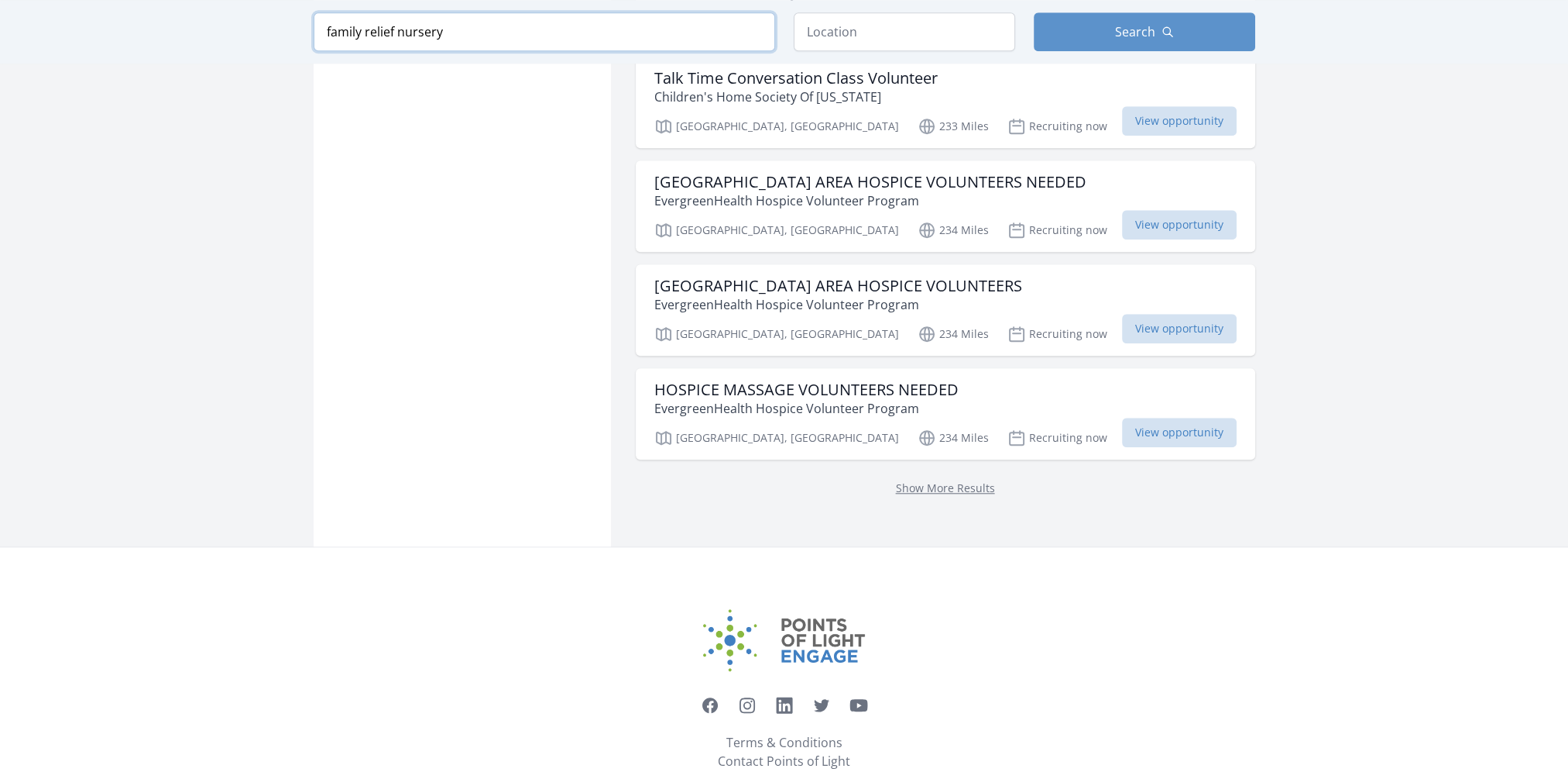
type input "family relief nursery"
click button "submit" at bounding box center [0, 0] width 0 height 0
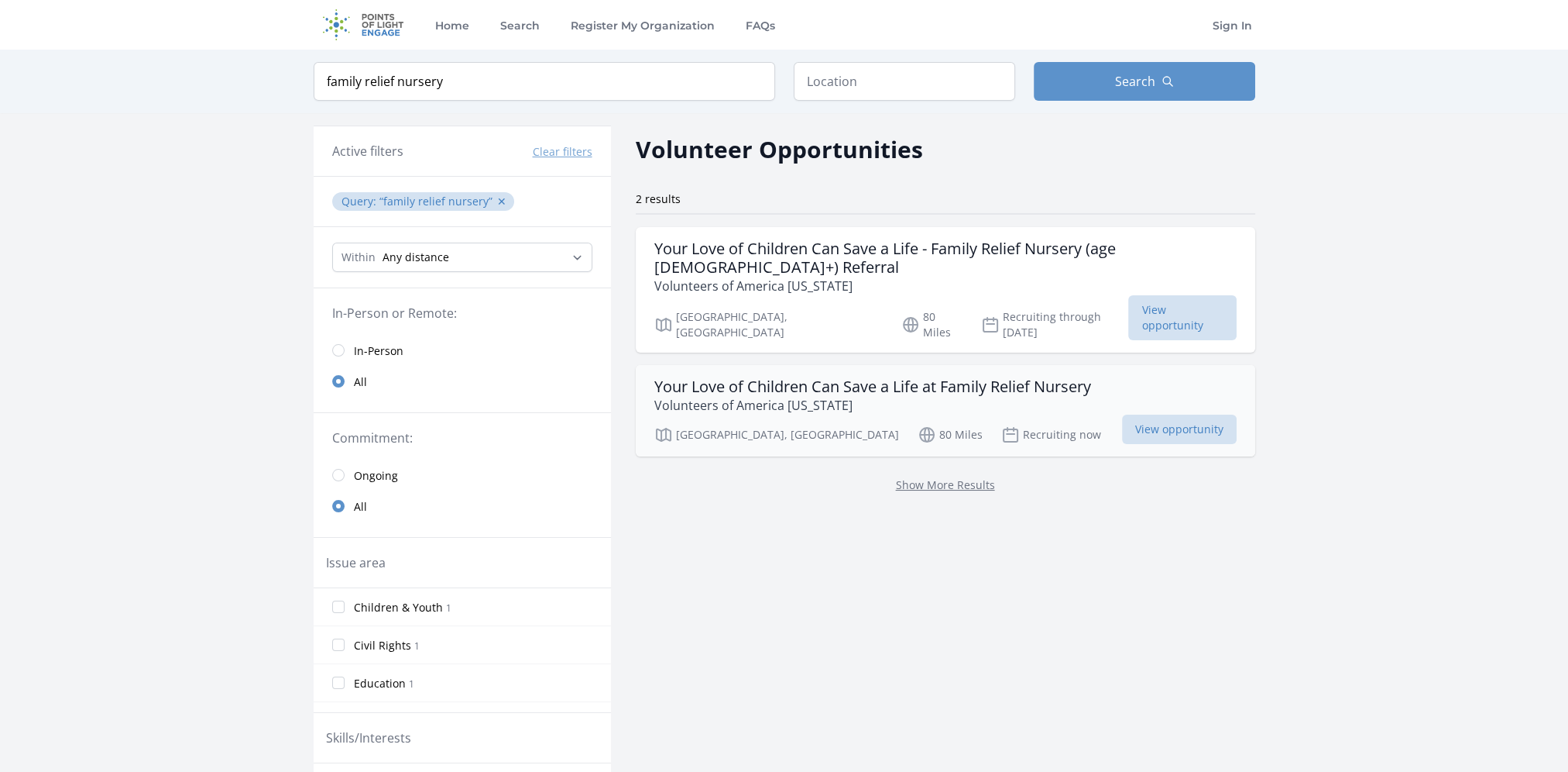
click at [988, 377] on h3 "Your Love of Children Can Save a Life at Family Relief Nursery" at bounding box center [872, 386] width 437 height 19
